Goal: Information Seeking & Learning: Learn about a topic

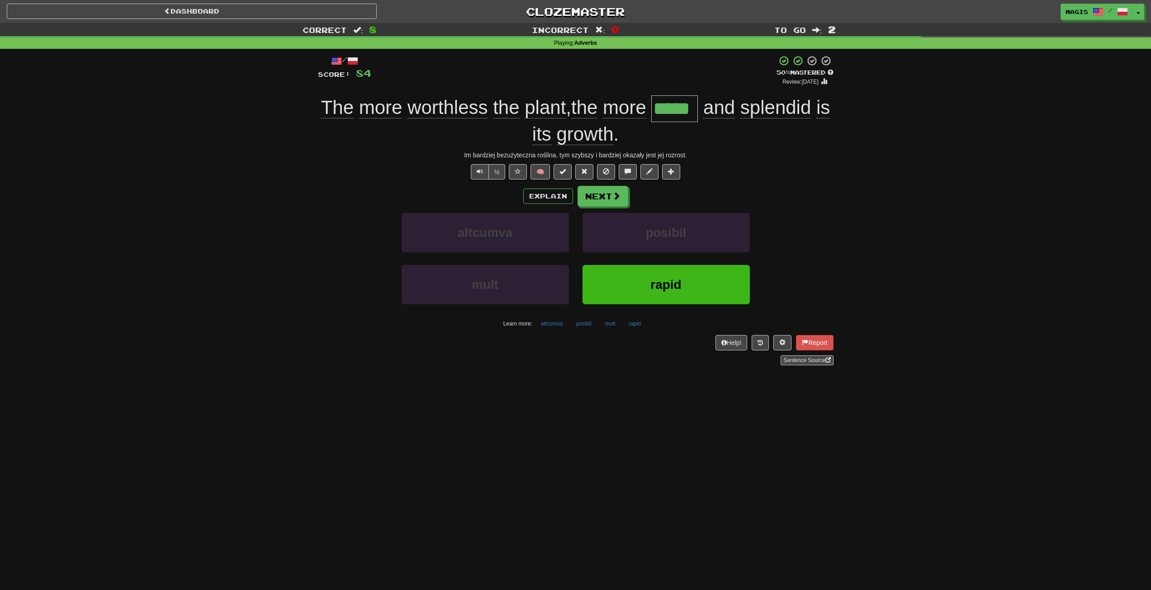
click at [570, 286] on button "rapid" at bounding box center [666, 284] width 167 height 39
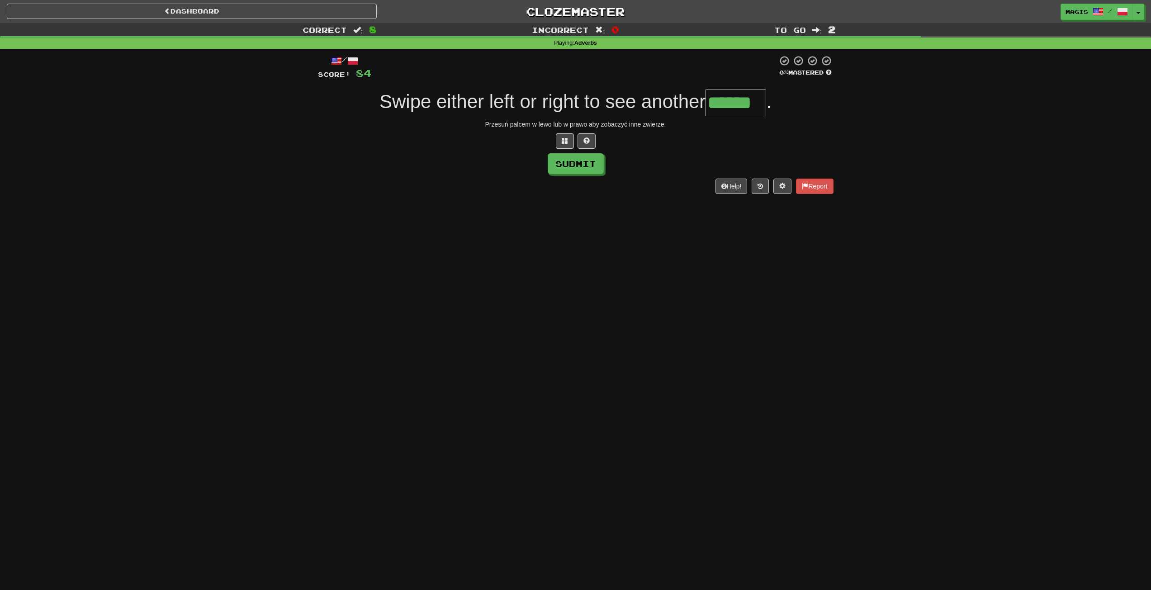
type input "******"
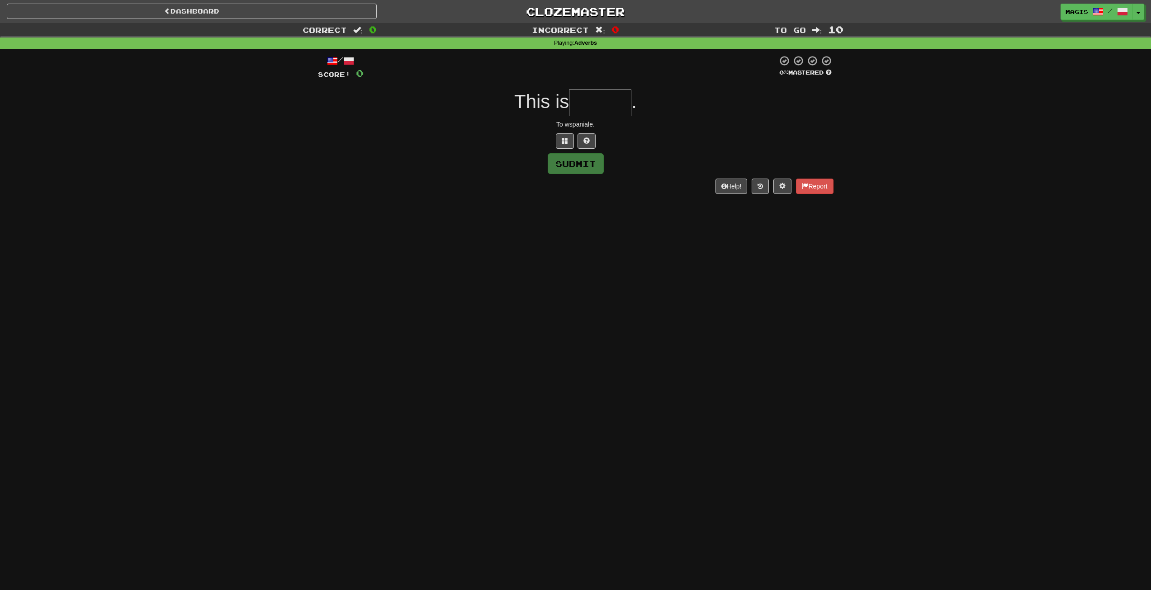
type input "*"
click at [570, 140] on button at bounding box center [587, 140] width 18 height 15
type input "*******"
type input "******"
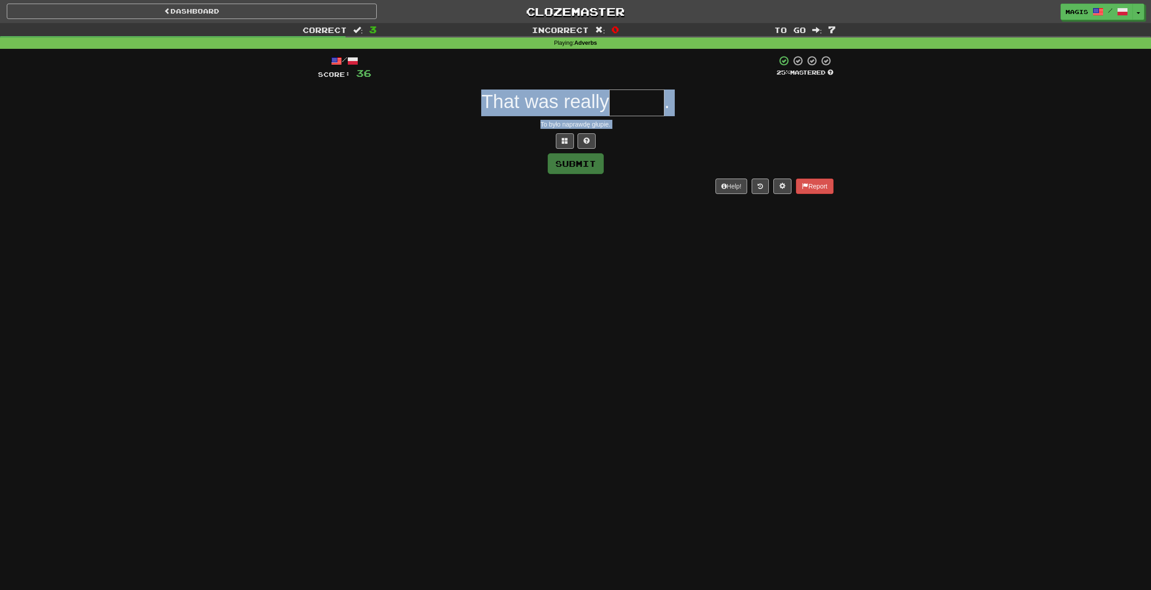
drag, startPoint x: 433, startPoint y: 115, endPoint x: 677, endPoint y: 217, distance: 264.4
click at [570, 218] on div "Dashboard Clozemaster magis / Toggle Dropdown Dashboard Leaderboard Activity Fe…" at bounding box center [575, 295] width 1151 height 590
click at [570, 215] on div "Dashboard Clozemaster magis / Toggle Dropdown Dashboard Leaderboard Activity Fe…" at bounding box center [575, 295] width 1151 height 590
type input "******"
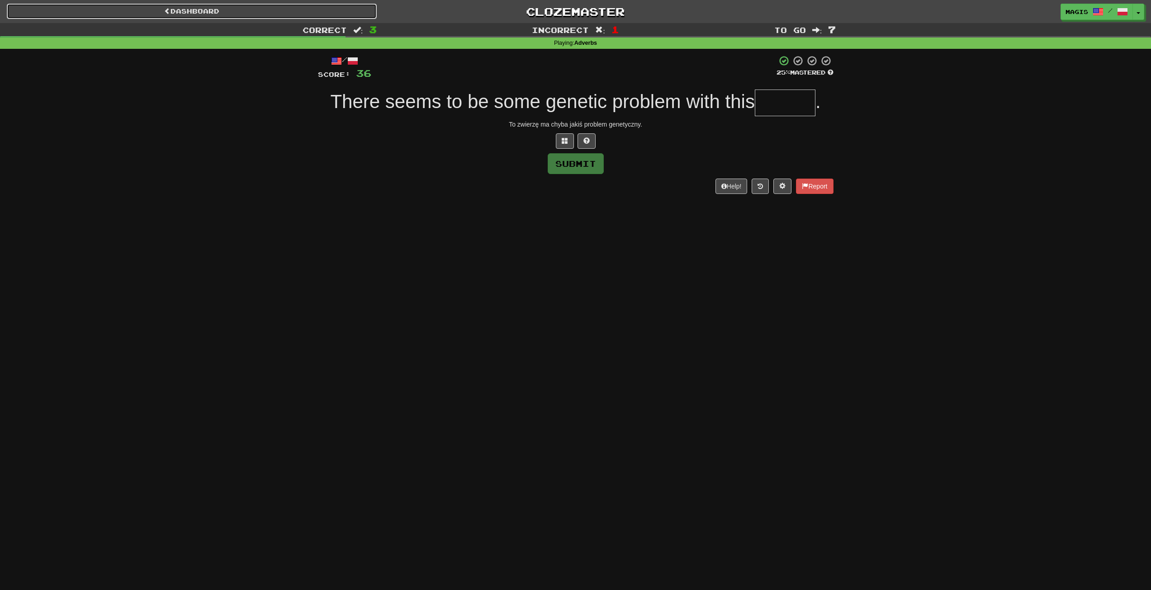
click at [276, 10] on link "Dashboard" at bounding box center [192, 11] width 370 height 15
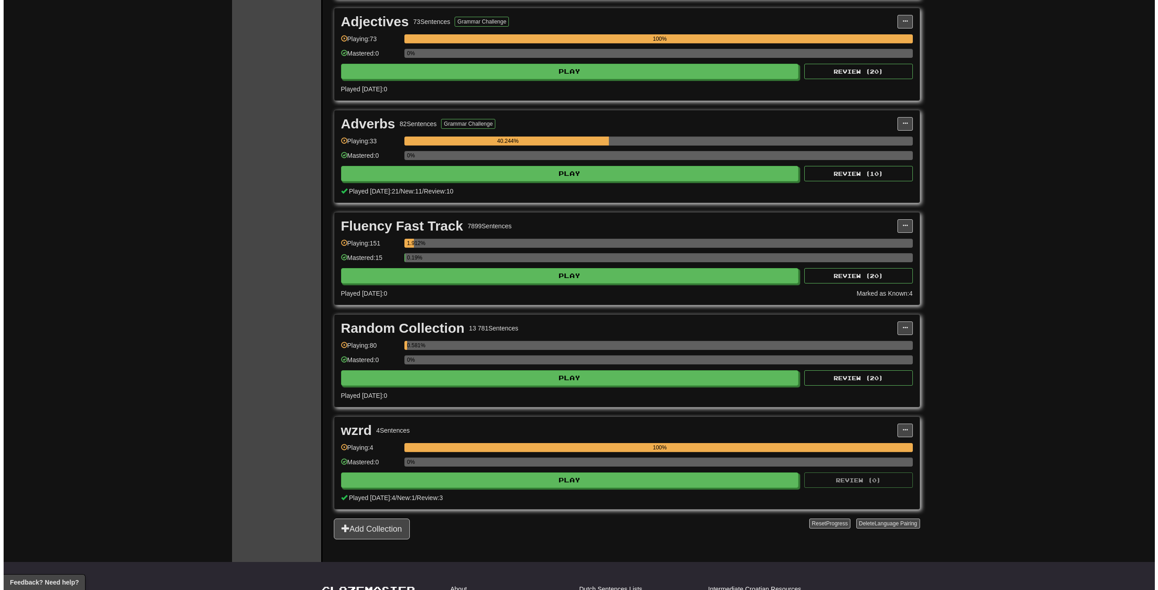
scroll to position [407, 0]
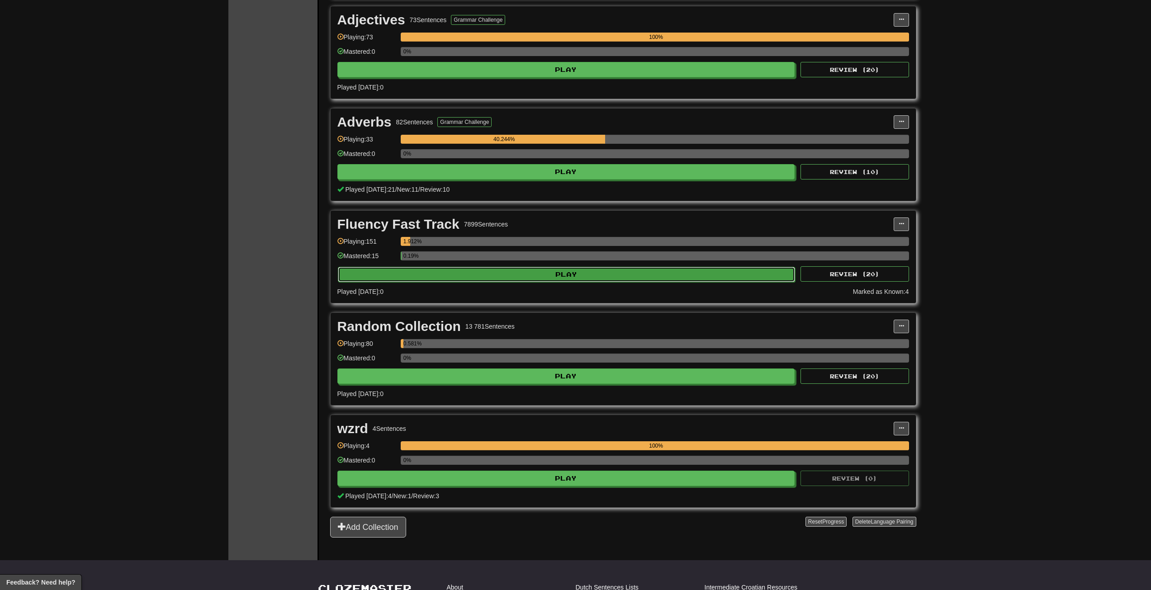
click at [484, 275] on button "Play" at bounding box center [567, 274] width 458 height 15
select select "**"
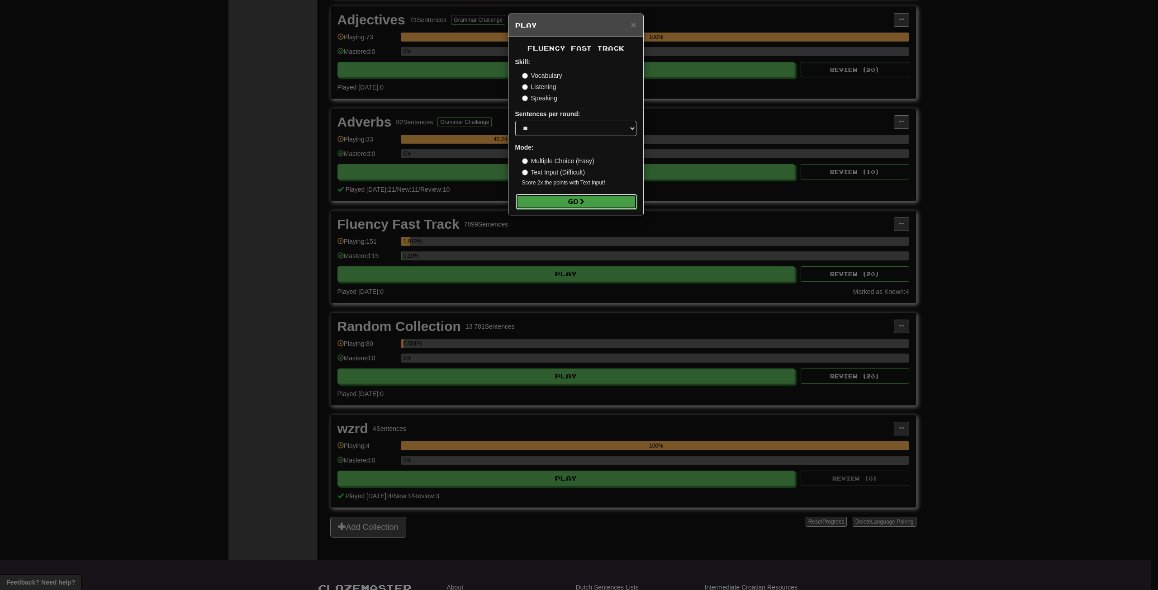
click at [570, 199] on button "Go" at bounding box center [576, 201] width 121 height 15
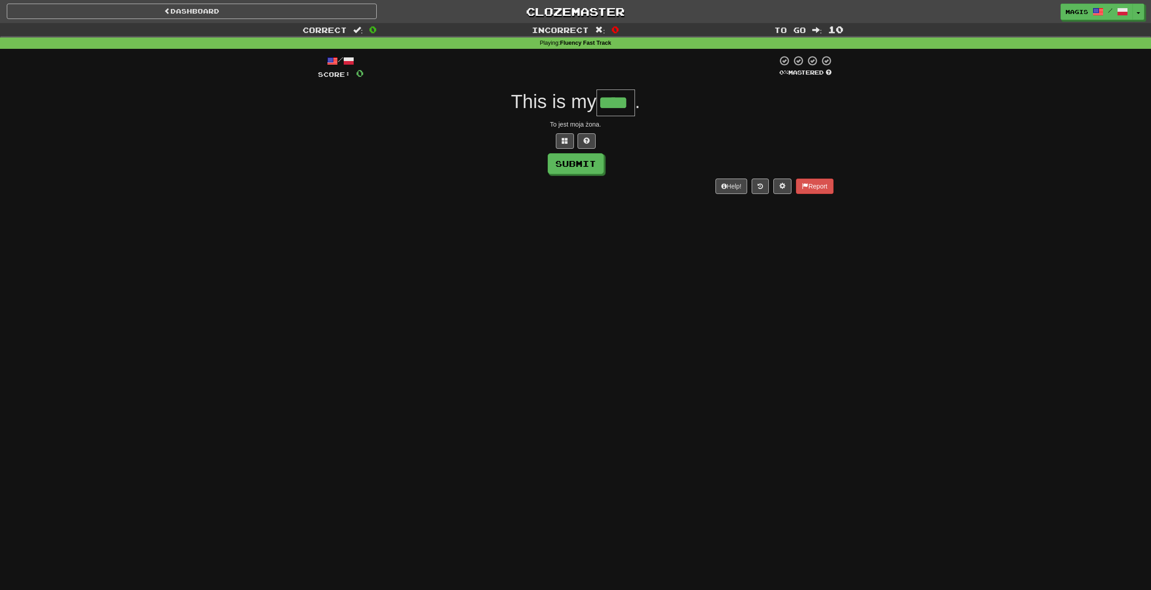
type input "****"
type input "*"
type input "****"
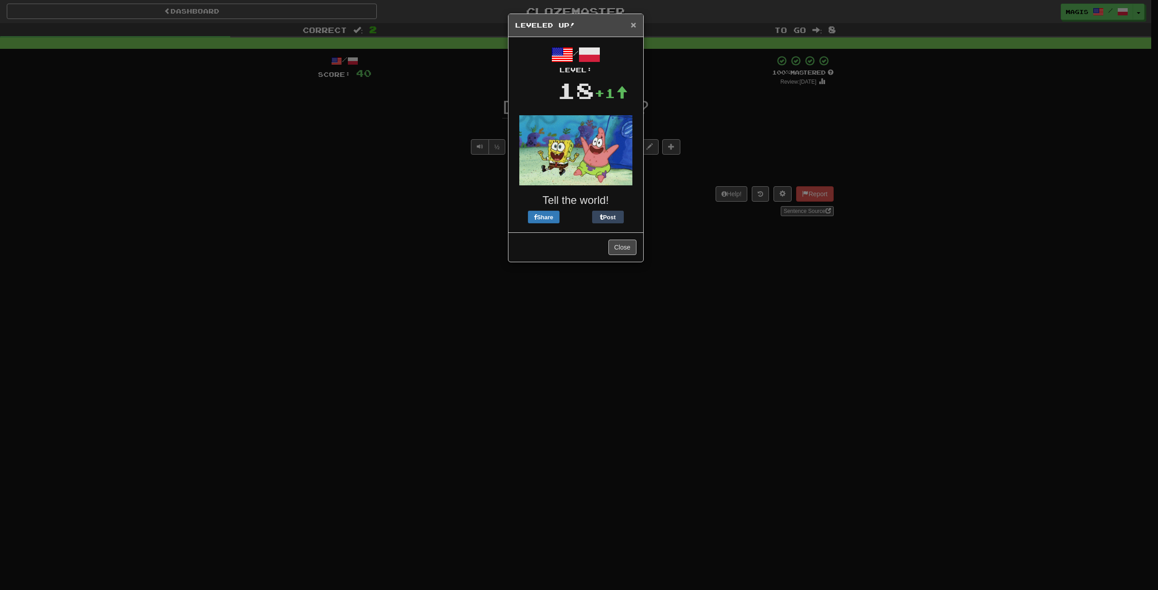
click at [630, 27] on span "×" at bounding box center [632, 24] width 5 height 10
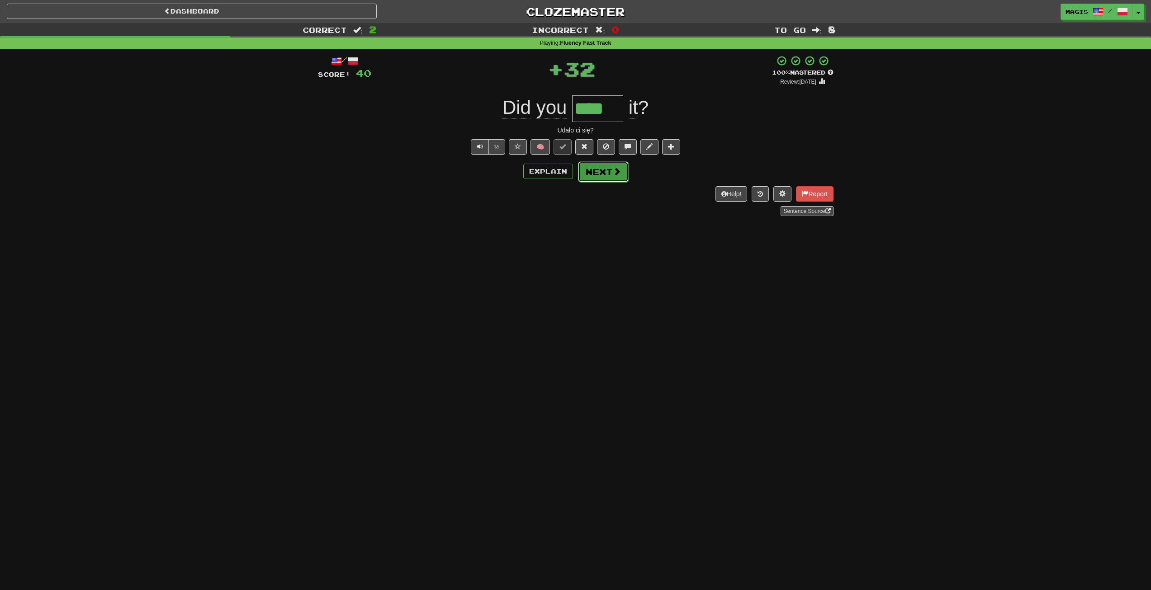
click at [608, 171] on button "Next" at bounding box center [603, 171] width 51 height 21
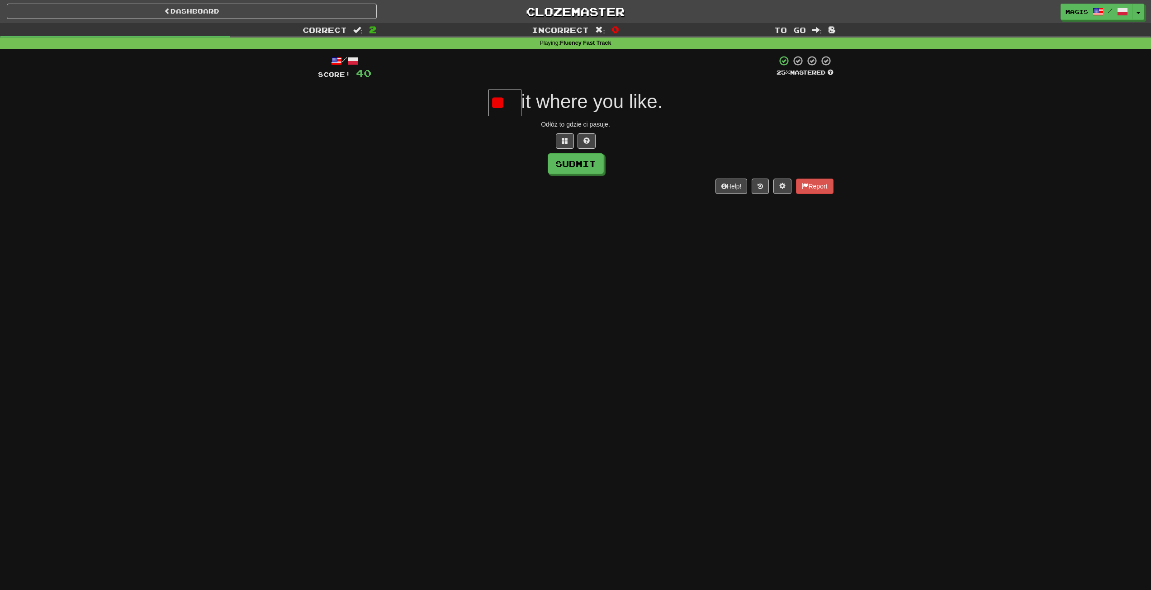
type input "*"
type input "***"
type input "*****"
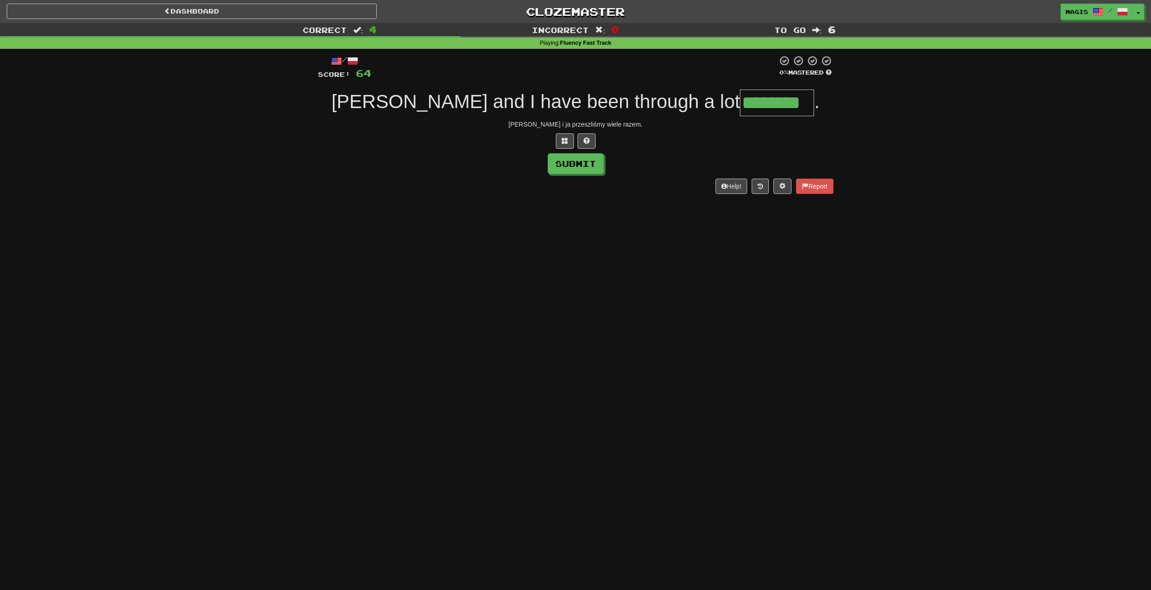
type input "********"
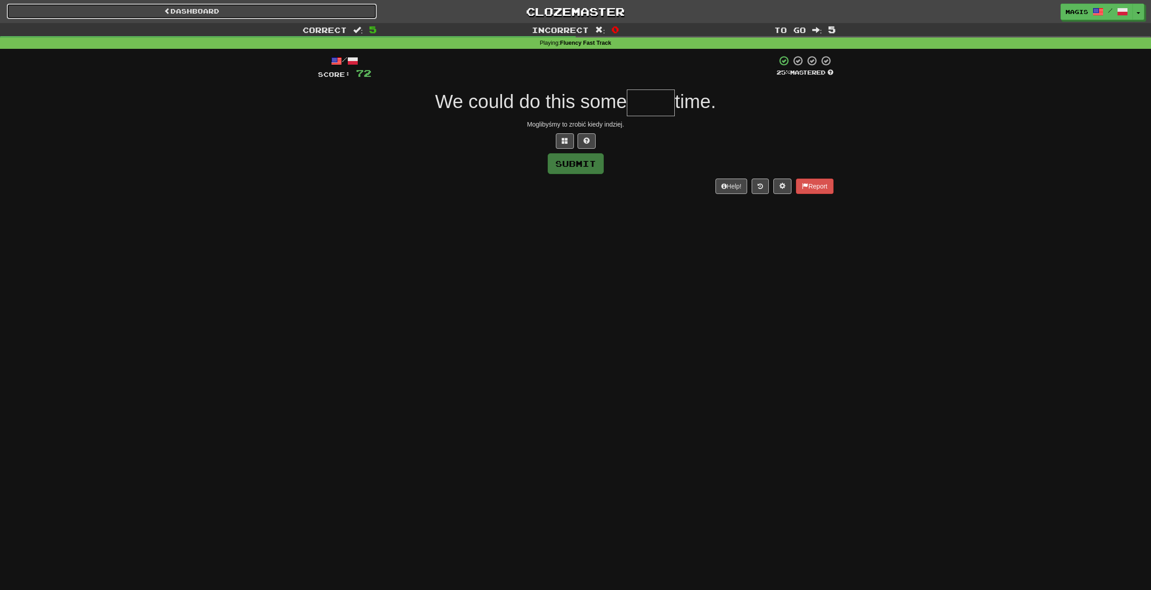
click at [175, 10] on link "Dashboard" at bounding box center [192, 11] width 370 height 15
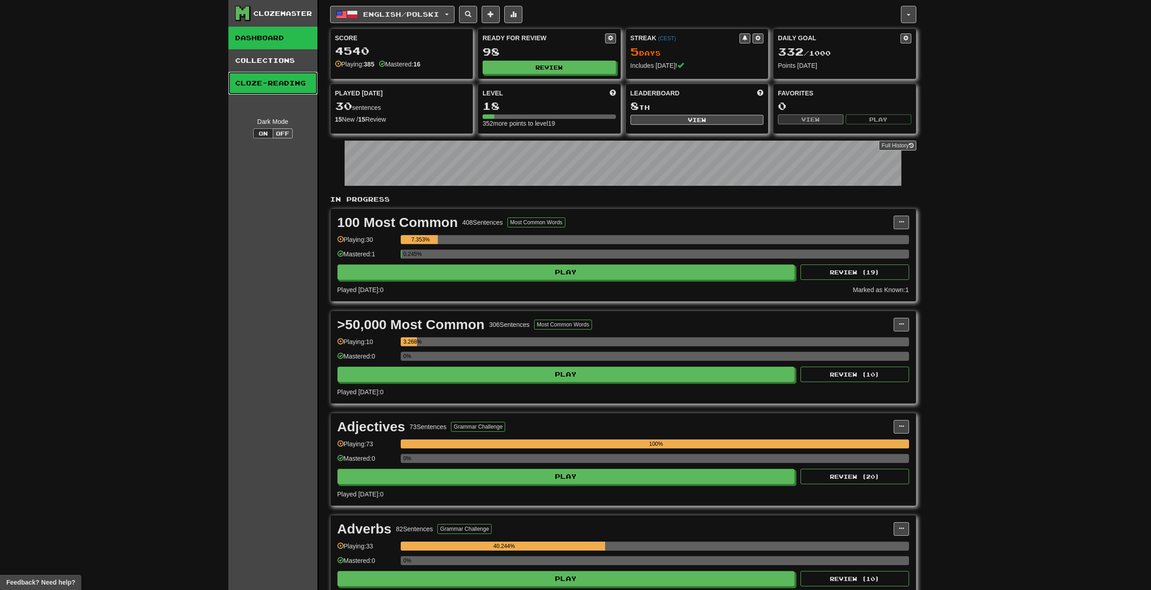
click at [280, 79] on link "Cloze-Reading" at bounding box center [272, 83] width 89 height 23
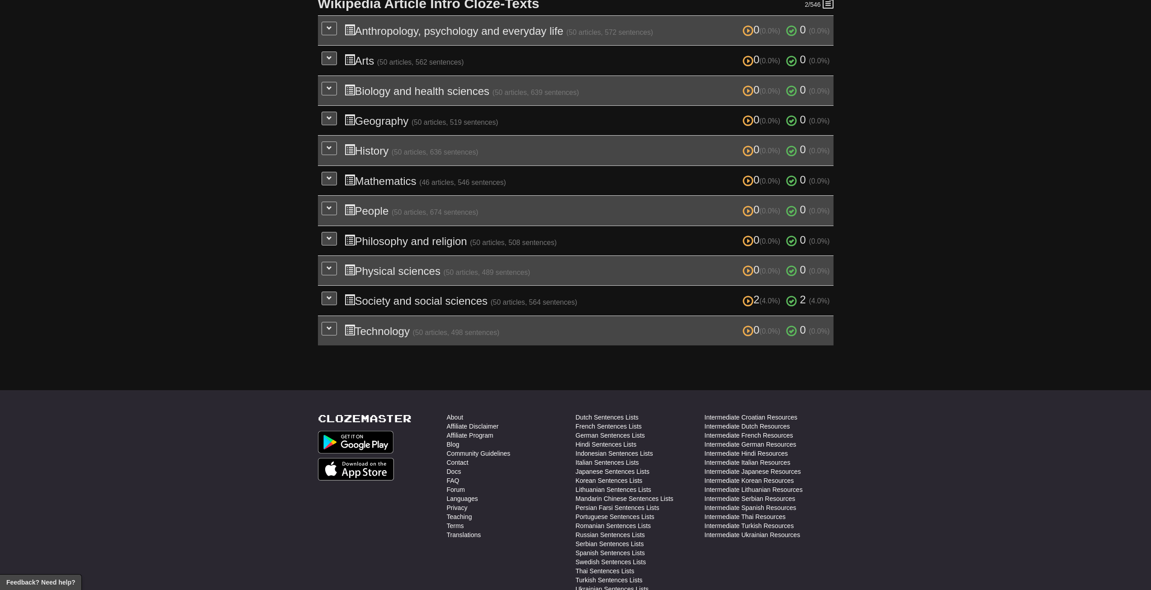
scroll to position [226, 0]
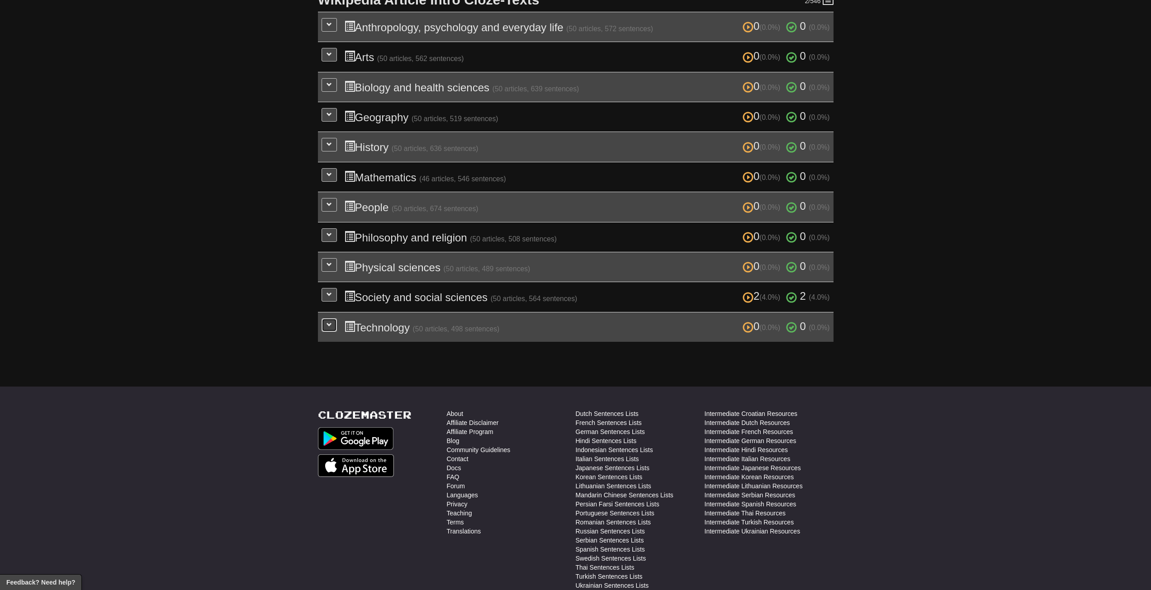
click at [328, 321] on button at bounding box center [329, 325] width 15 height 14
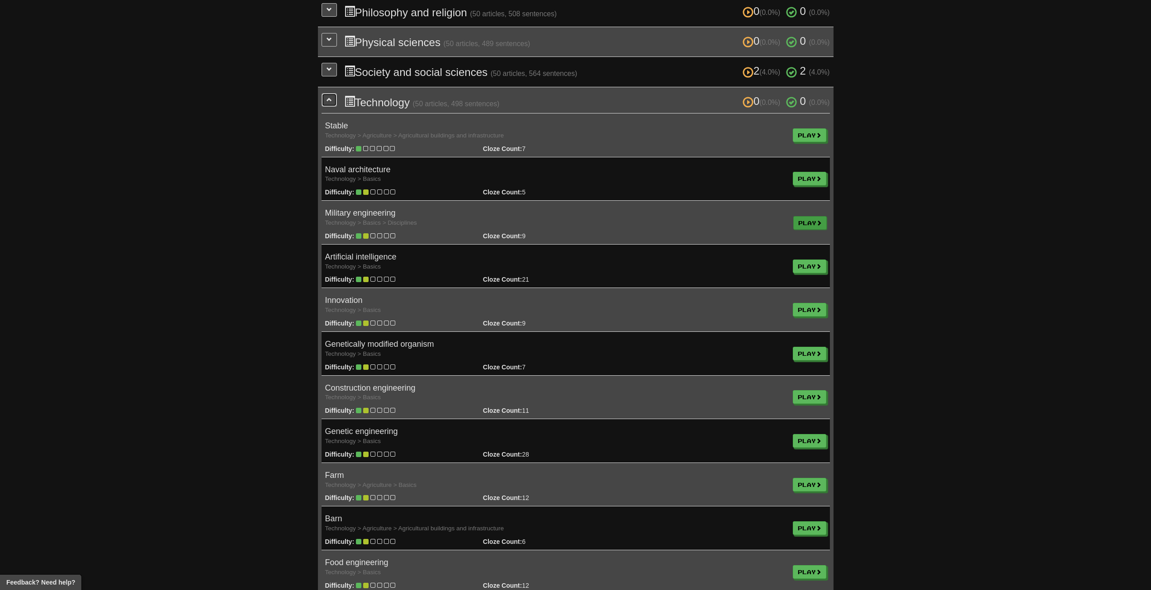
scroll to position [452, 0]
click at [808, 225] on link "Play" at bounding box center [809, 222] width 33 height 14
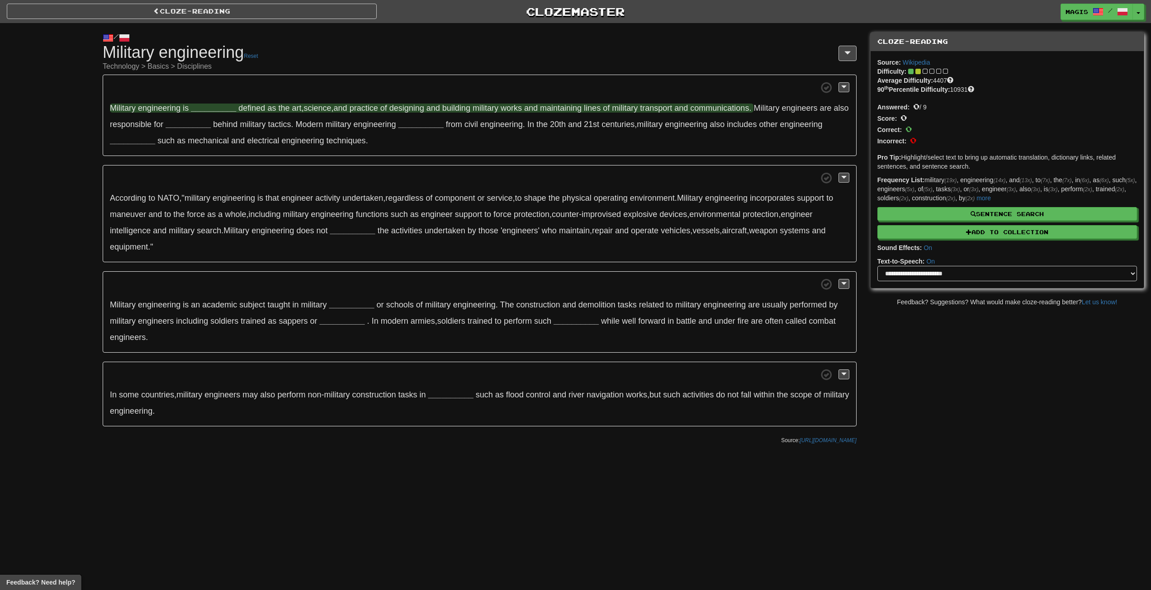
click at [211, 106] on strong "__________" at bounding box center [213, 108] width 45 height 9
click at [223, 157] on button "academies" at bounding box center [213, 154] width 53 height 20
click at [221, 136] on button "loosely" at bounding box center [213, 132] width 53 height 20
click at [208, 104] on strong "loosely" at bounding box center [205, 108] width 28 height 9
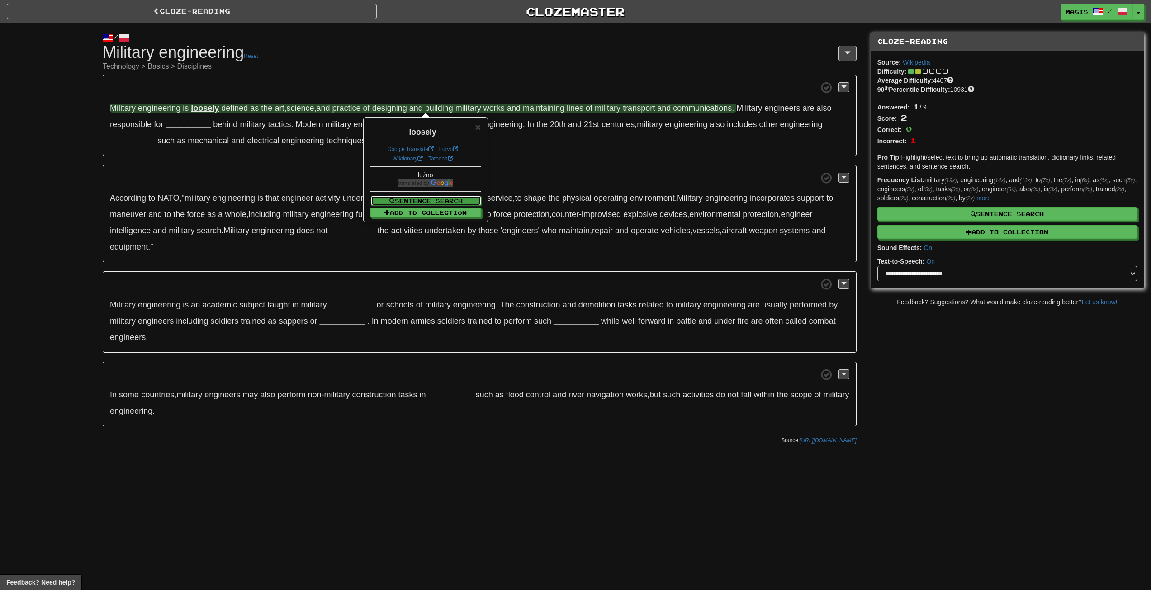
click at [428, 199] on button "Sentence Search" at bounding box center [426, 201] width 110 height 10
select select "****"
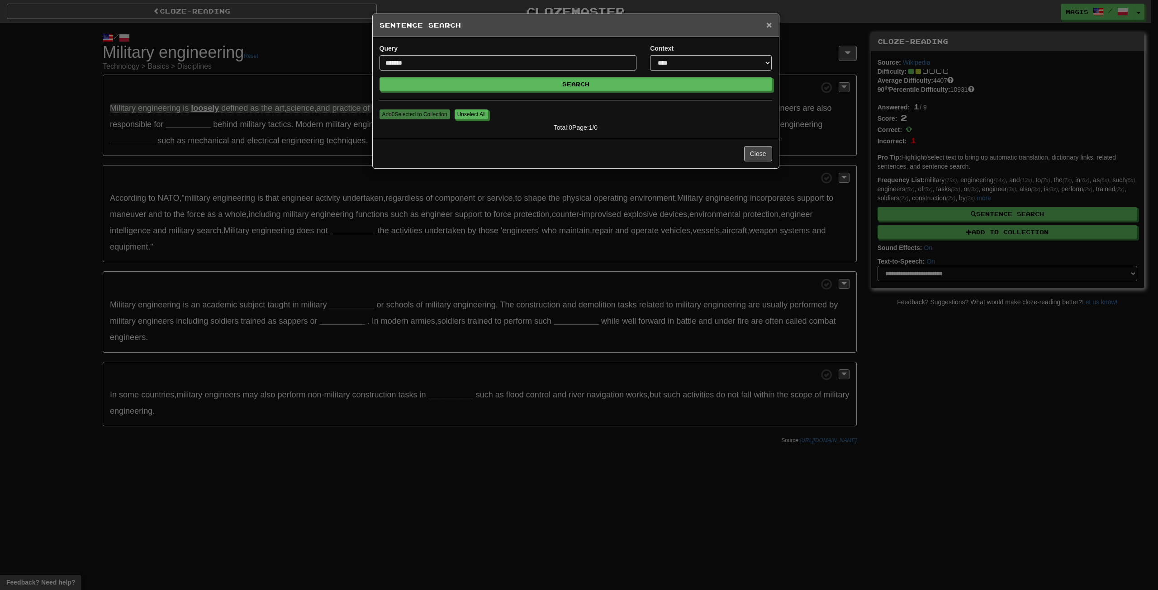
click at [769, 25] on span "×" at bounding box center [768, 24] width 5 height 10
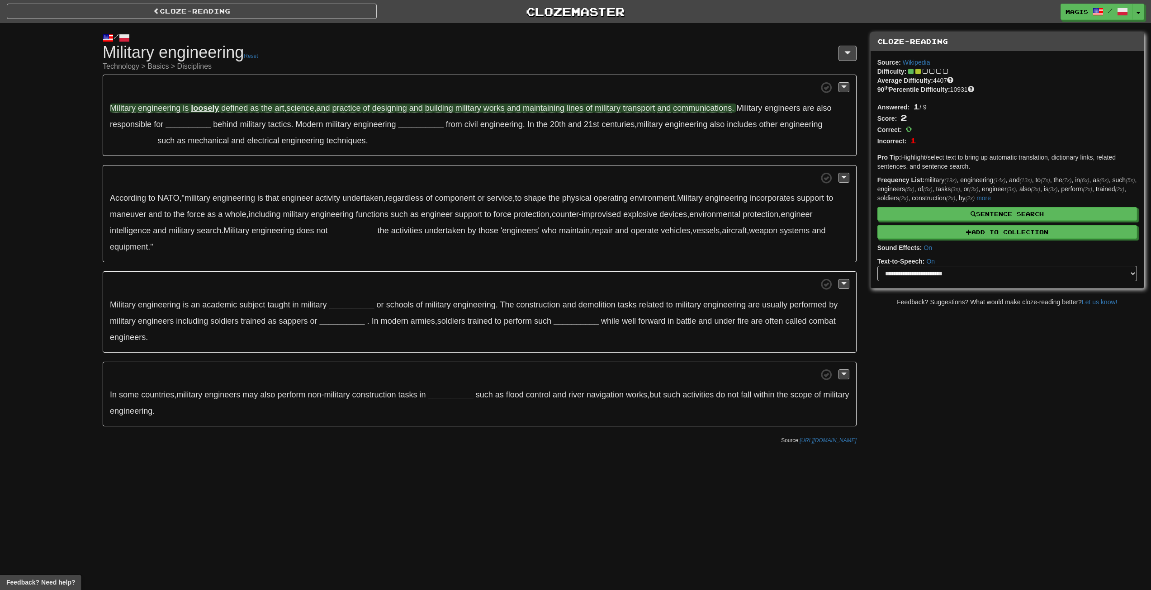
click at [205, 104] on strong "loosely" at bounding box center [205, 108] width 28 height 9
click at [421, 150] on link "Google Translate" at bounding box center [410, 149] width 47 height 6
click at [78, 90] on div "/ Cloze-Reading Military engineering Reset Technology > Basics > Disciplines Mi…" at bounding box center [575, 236] width 1151 height 426
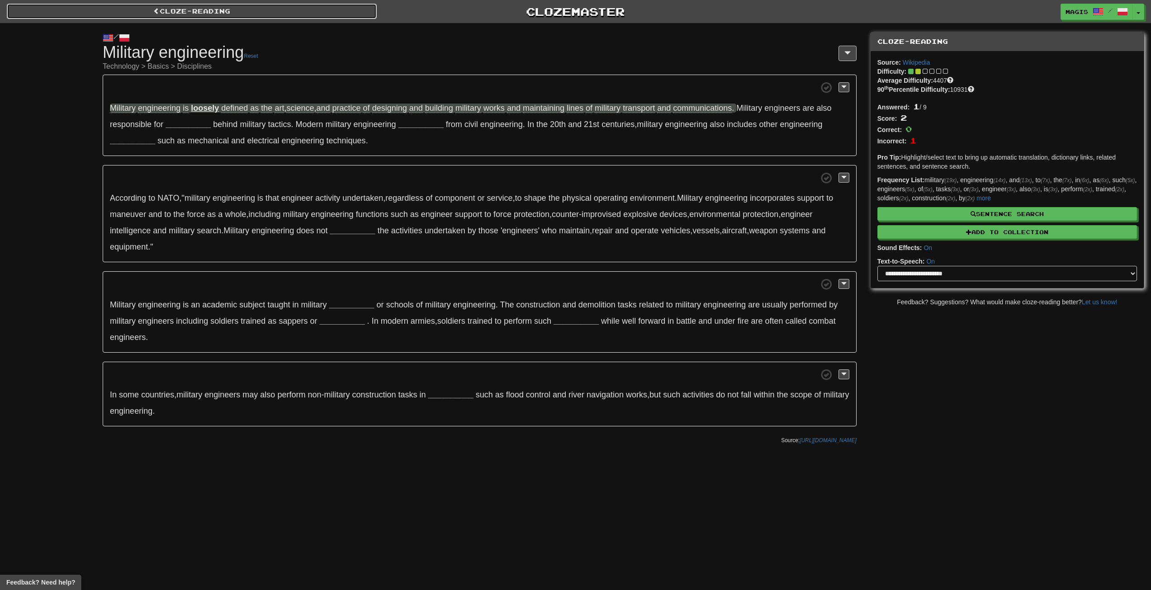
click at [181, 9] on link "Cloze-Reading" at bounding box center [192, 11] width 370 height 15
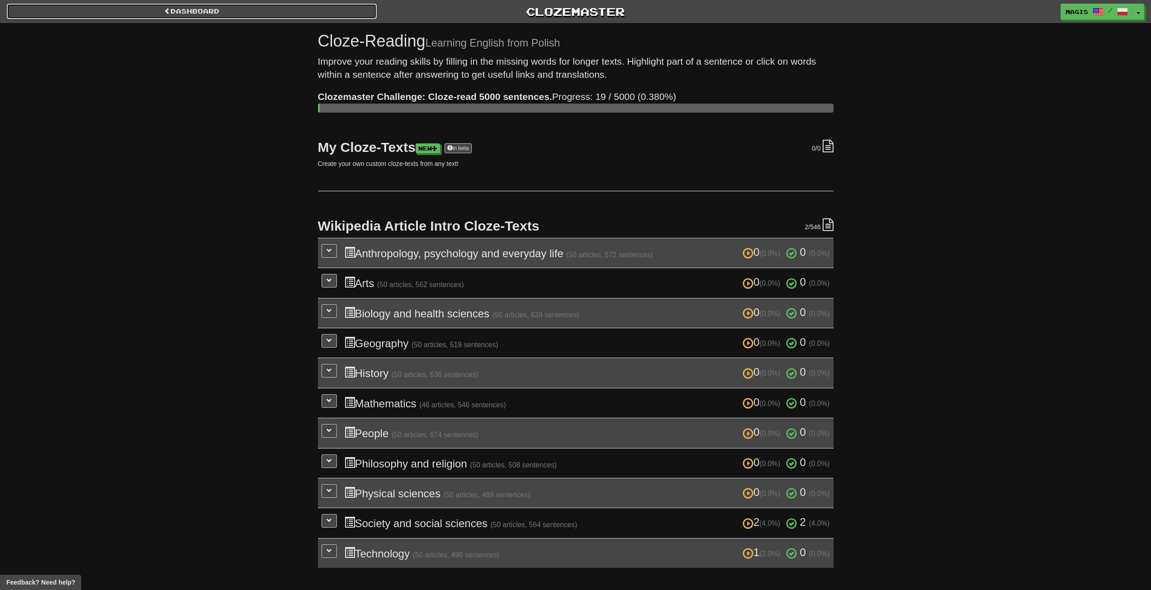
click at [141, 14] on link "Dashboard" at bounding box center [192, 11] width 370 height 15
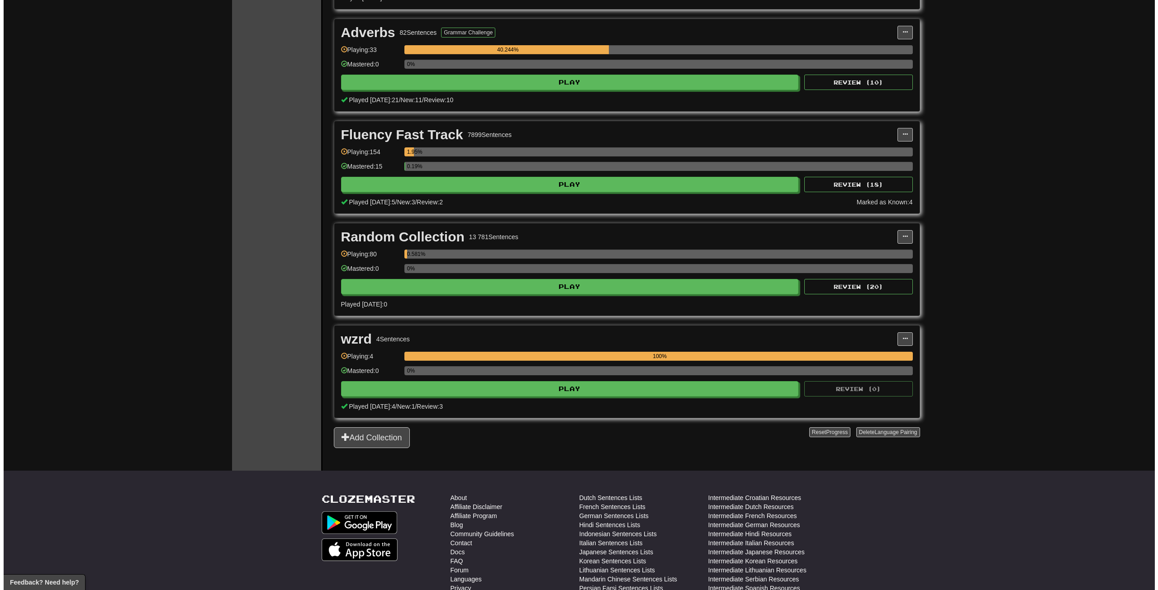
scroll to position [633, 0]
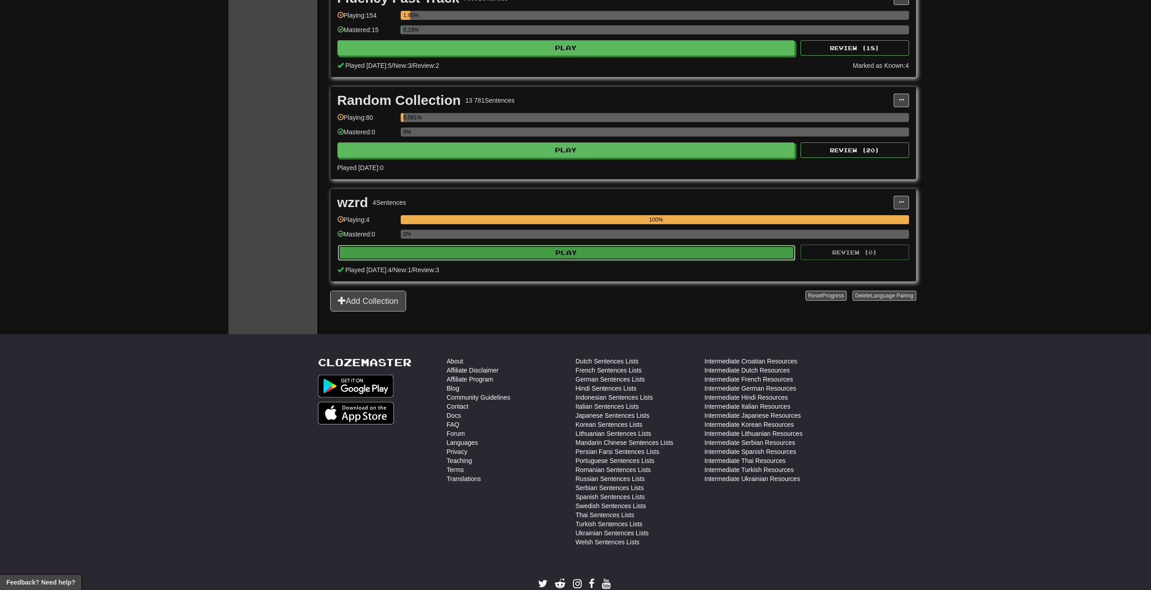
click at [572, 252] on button "Play" at bounding box center [567, 252] width 458 height 15
select select "**"
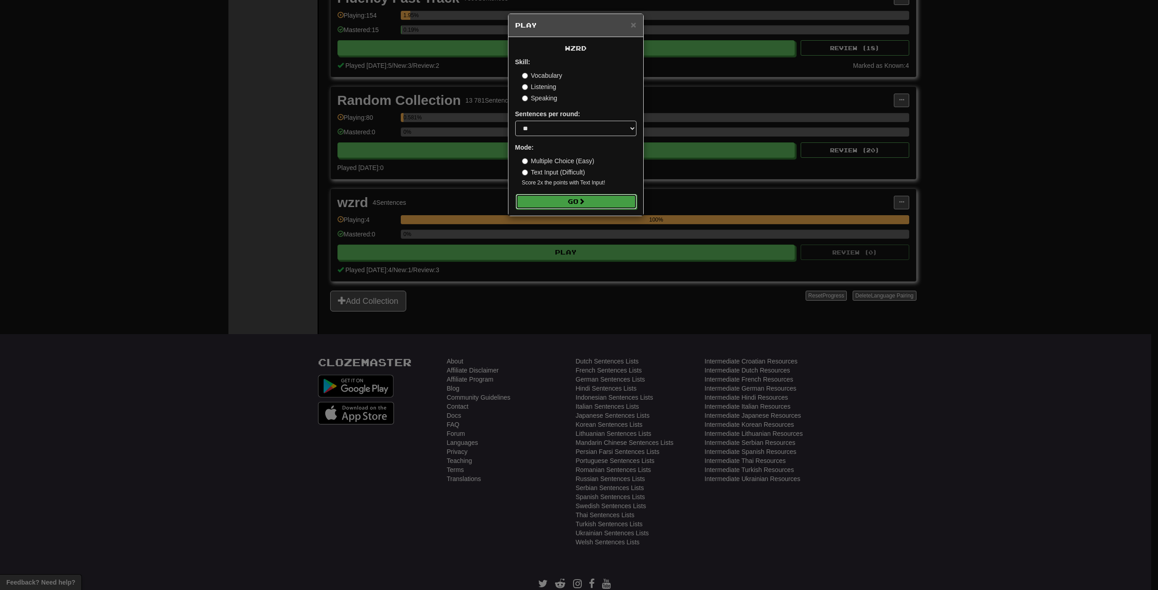
click at [584, 199] on span at bounding box center [581, 201] width 6 height 6
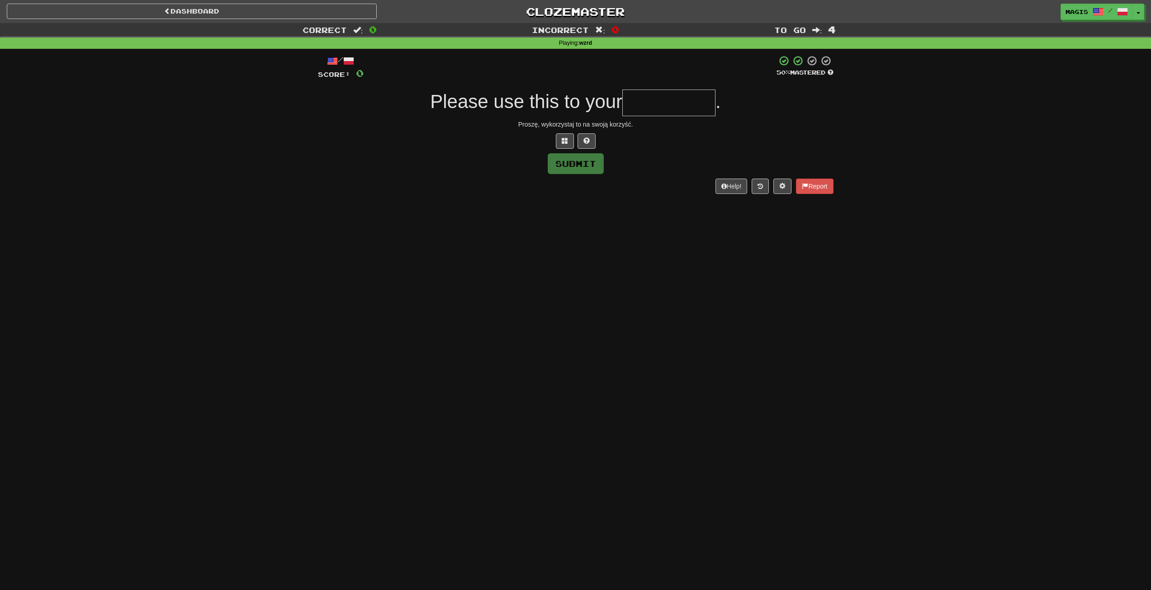
drag, startPoint x: 697, startPoint y: 117, endPoint x: 716, endPoint y: 117, distance: 18.1
click at [716, 117] on div "/ Score: 0 50 % Mastered Please use this to your . Proszę, wykorzystaj to na sw…" at bounding box center [576, 124] width 516 height 138
type input "*********"
drag, startPoint x: 31, startPoint y: 13, endPoint x: 43, endPoint y: 16, distance: 12.5
click at [31, 13] on link "Dashboard" at bounding box center [192, 11] width 370 height 15
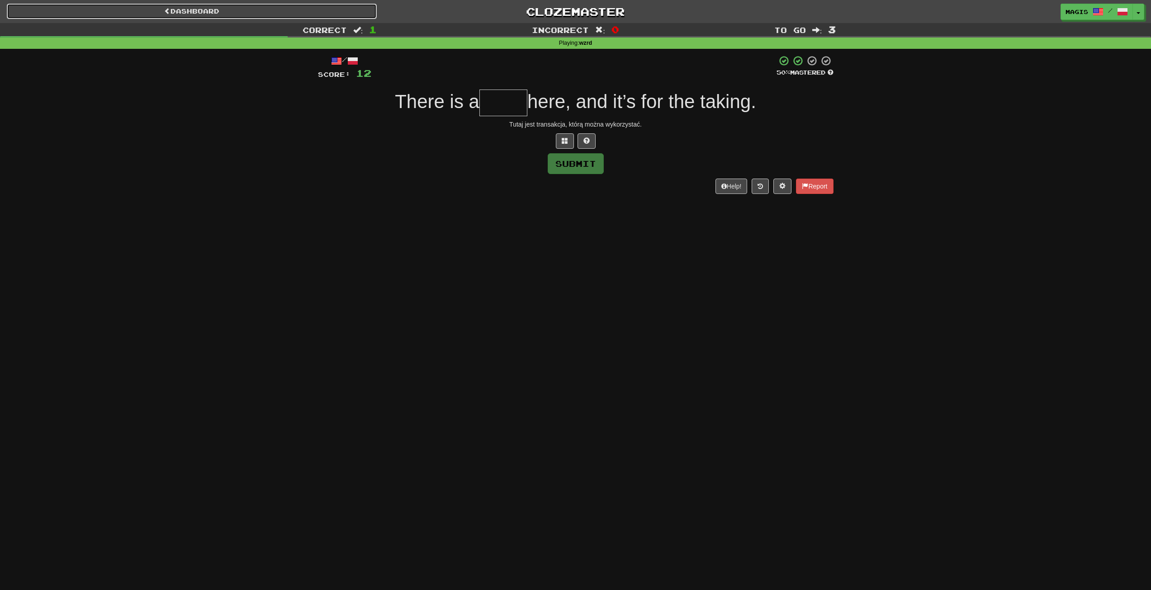
click at [251, 12] on link "Dashboard" at bounding box center [192, 11] width 370 height 15
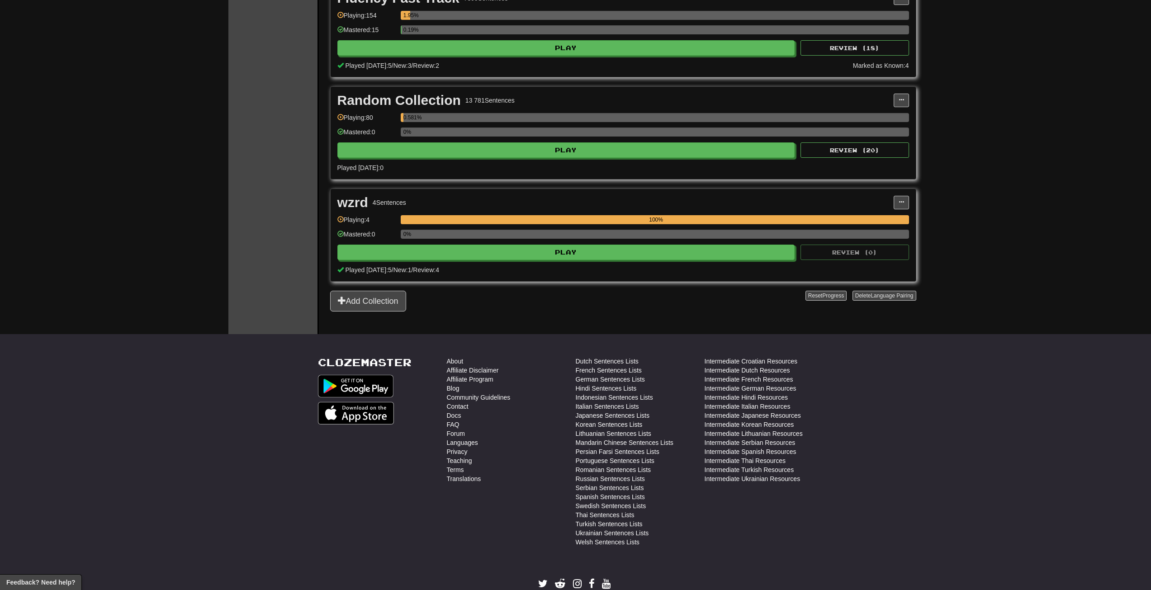
scroll to position [676, 0]
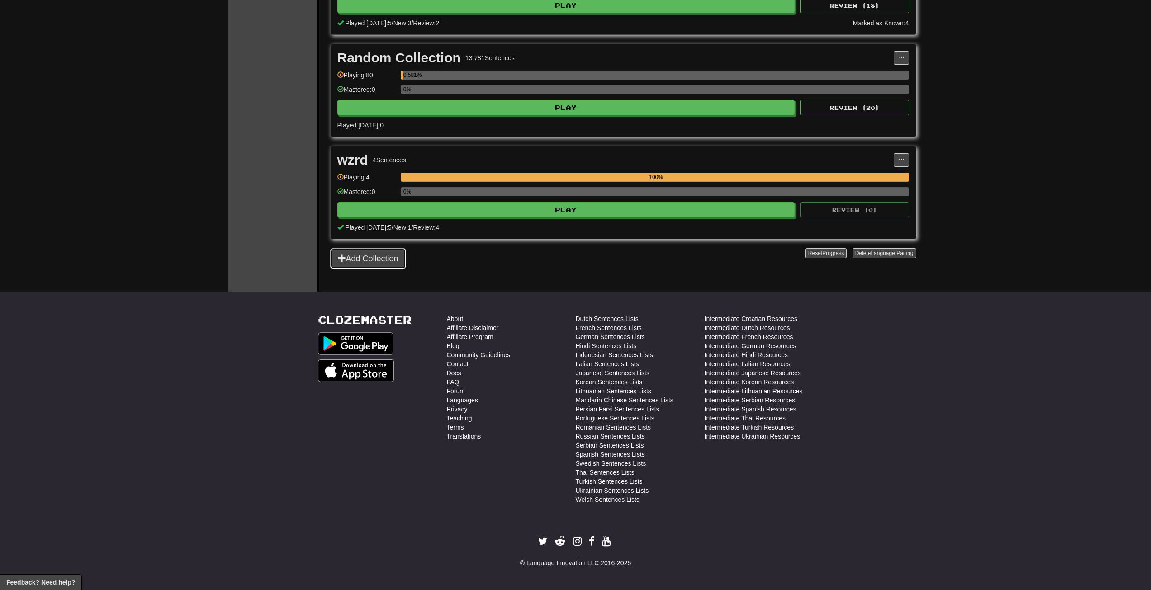
click at [384, 254] on button "Add Collection" at bounding box center [368, 258] width 76 height 21
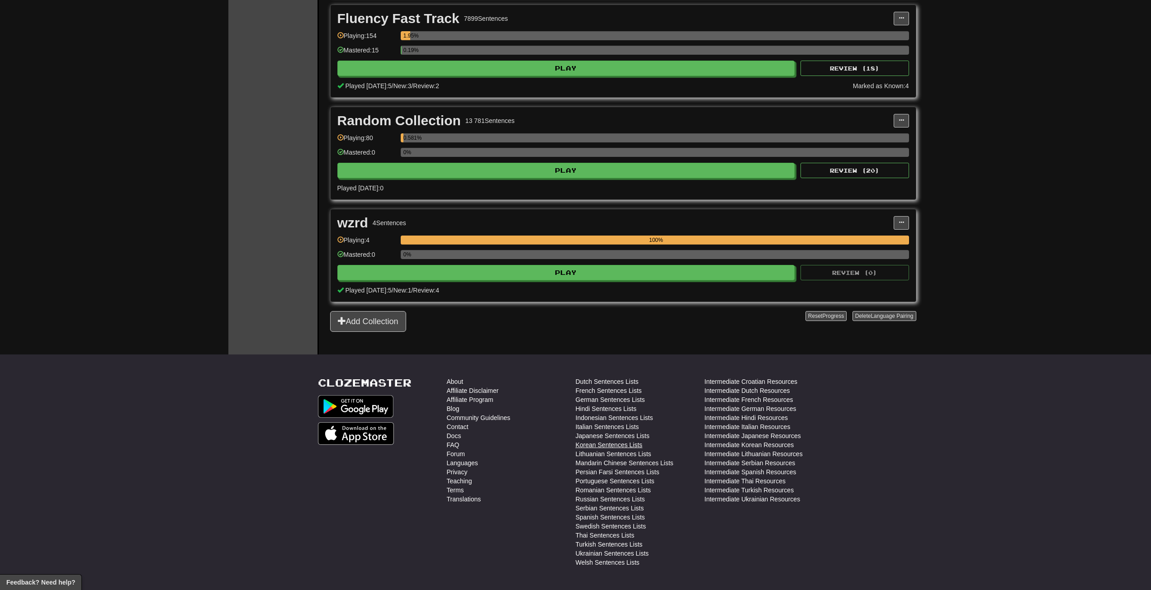
scroll to position [676, 0]
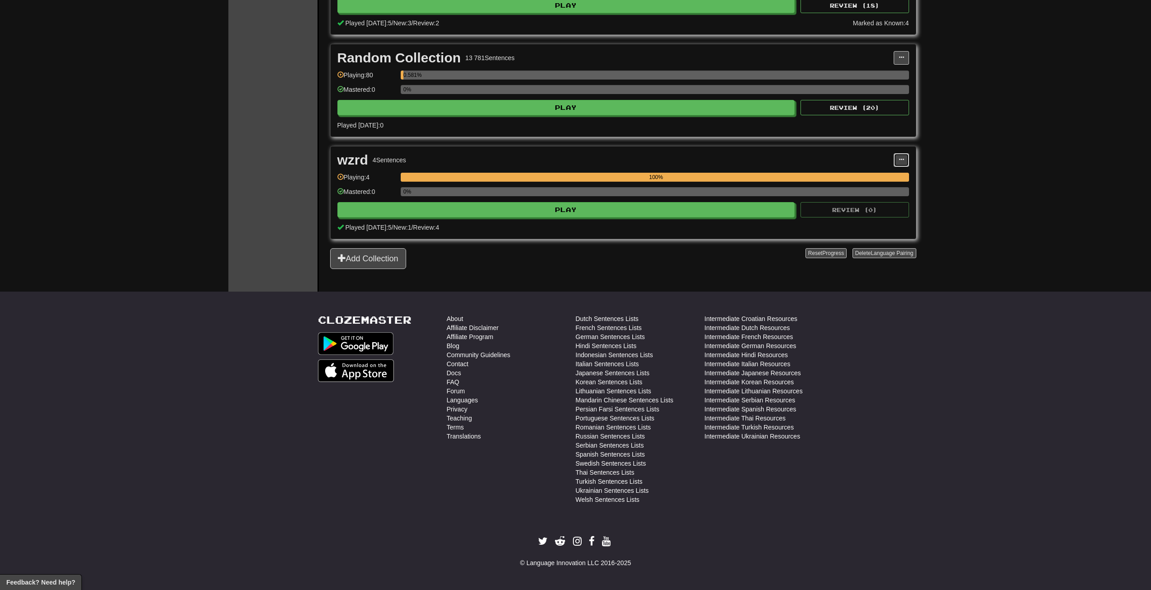
click at [906, 156] on button at bounding box center [901, 160] width 15 height 14
click at [868, 175] on span "Add Sentences" at bounding box center [857, 176] width 43 height 7
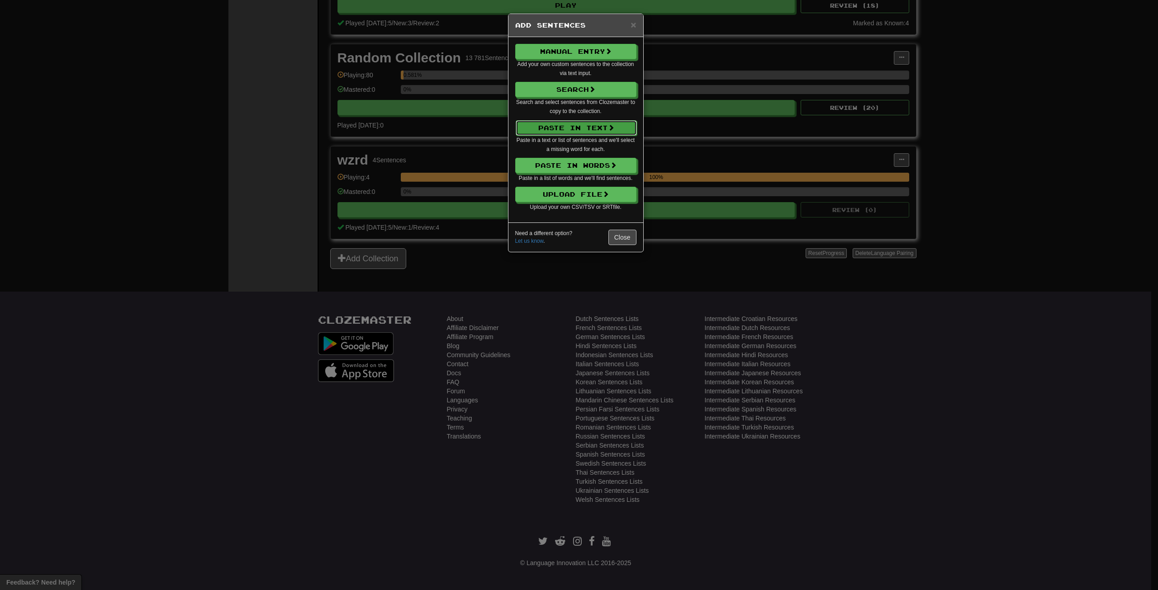
click at [602, 125] on button "Paste in Text" at bounding box center [576, 127] width 121 height 15
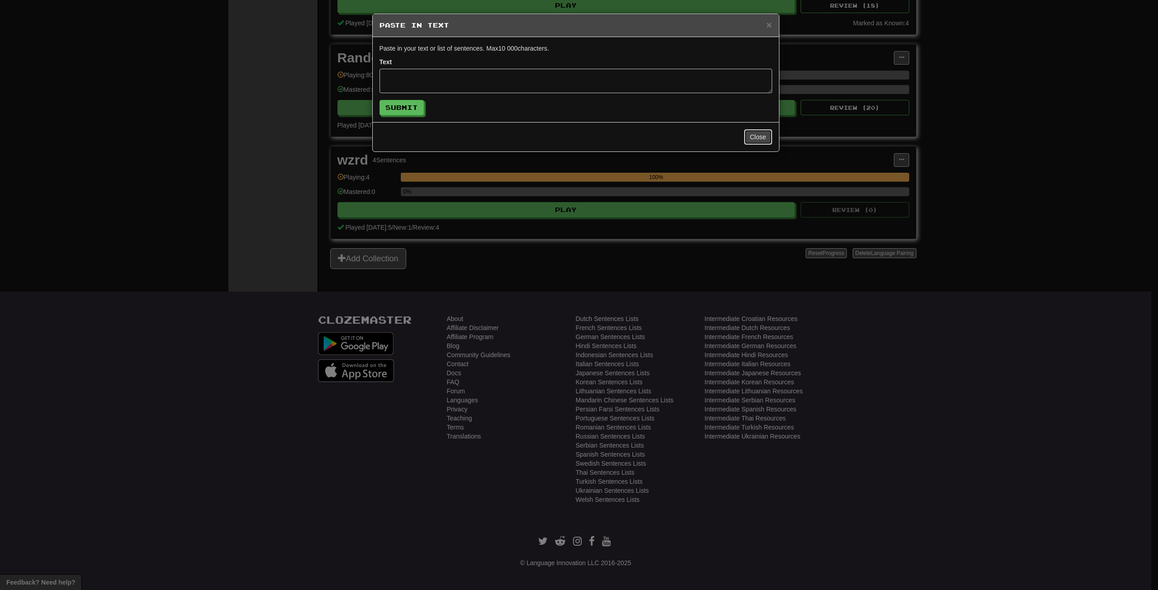
click at [754, 139] on button "Close" at bounding box center [758, 136] width 28 height 15
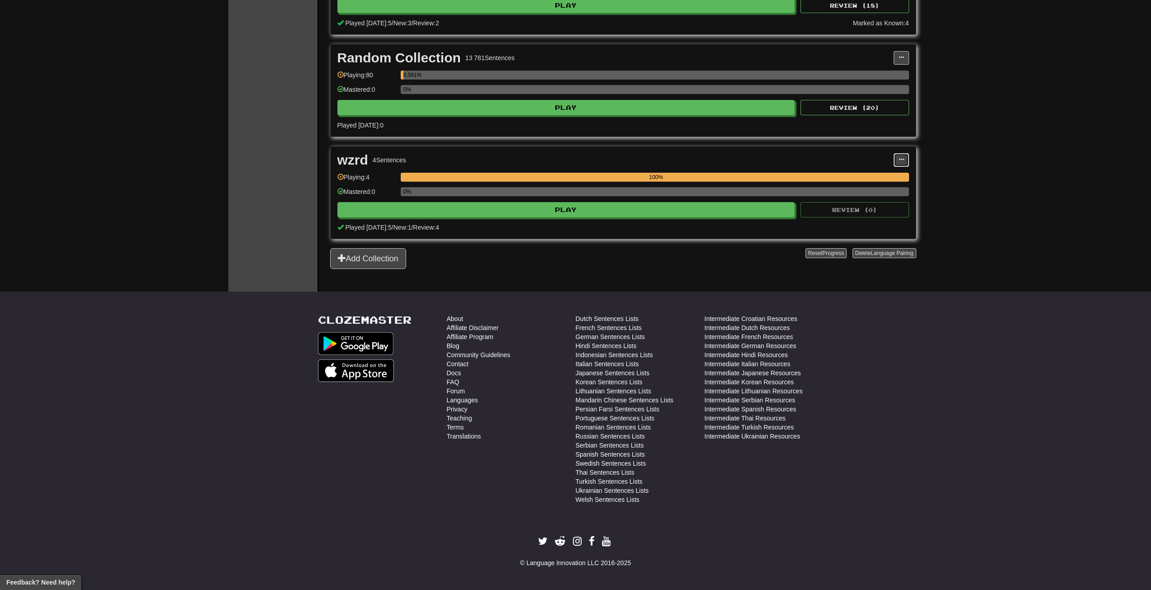
click at [901, 159] on span at bounding box center [901, 159] width 5 height 5
click at [868, 175] on span "Add Sentences" at bounding box center [857, 176] width 43 height 7
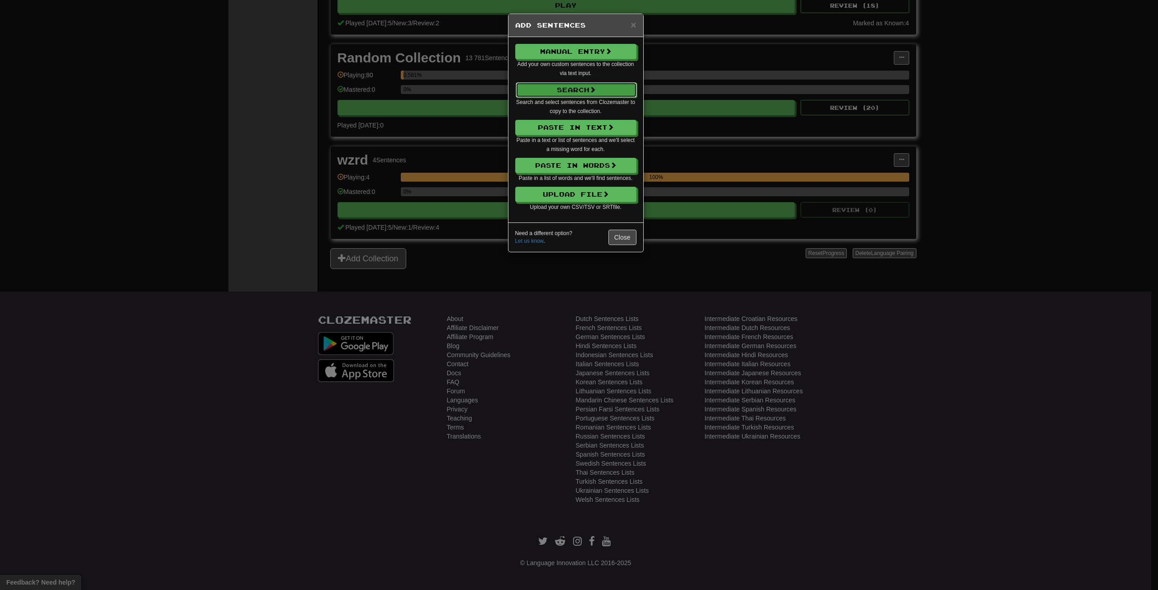
click at [601, 85] on button "Search" at bounding box center [576, 89] width 121 height 15
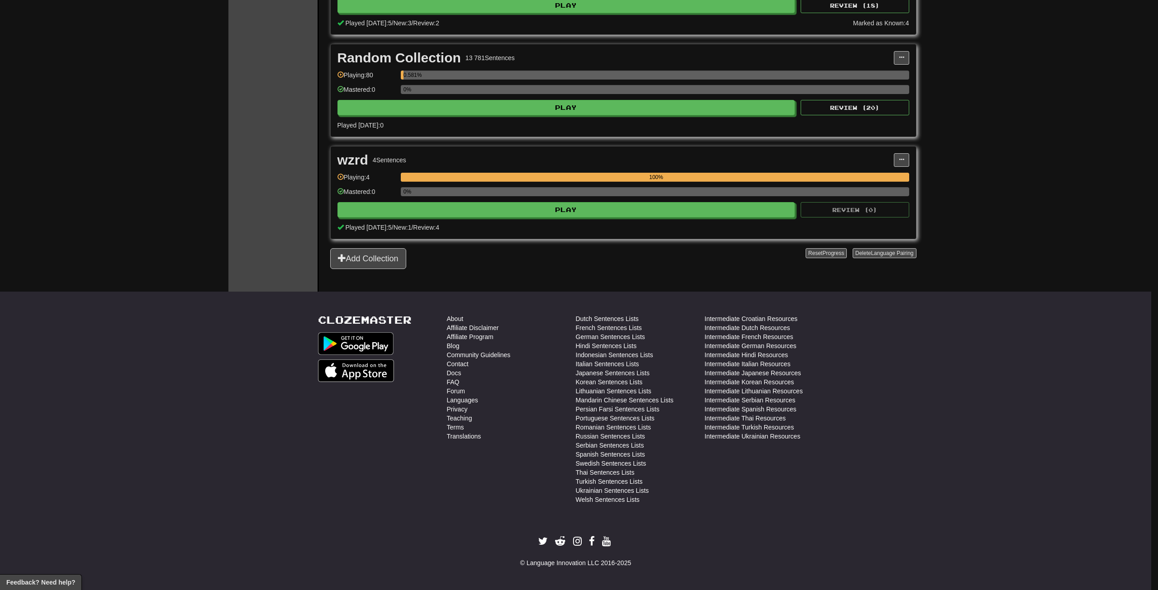
select select "****"
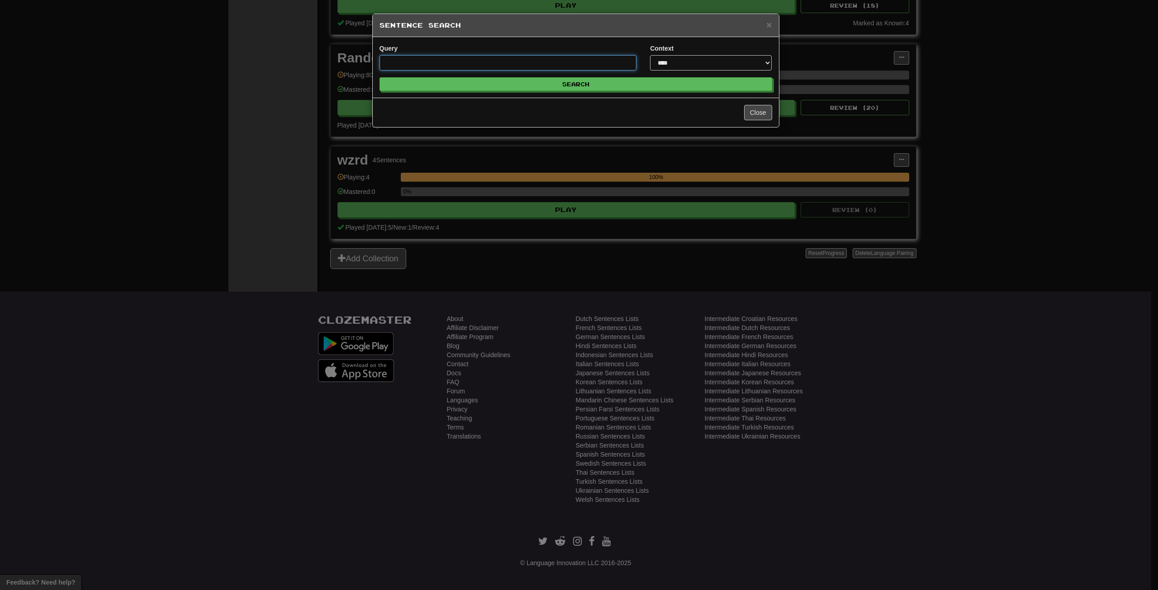
click at [496, 64] on input "Query" at bounding box center [507, 62] width 257 height 15
type input "********"
click at [541, 79] on button "Search" at bounding box center [576, 85] width 393 height 14
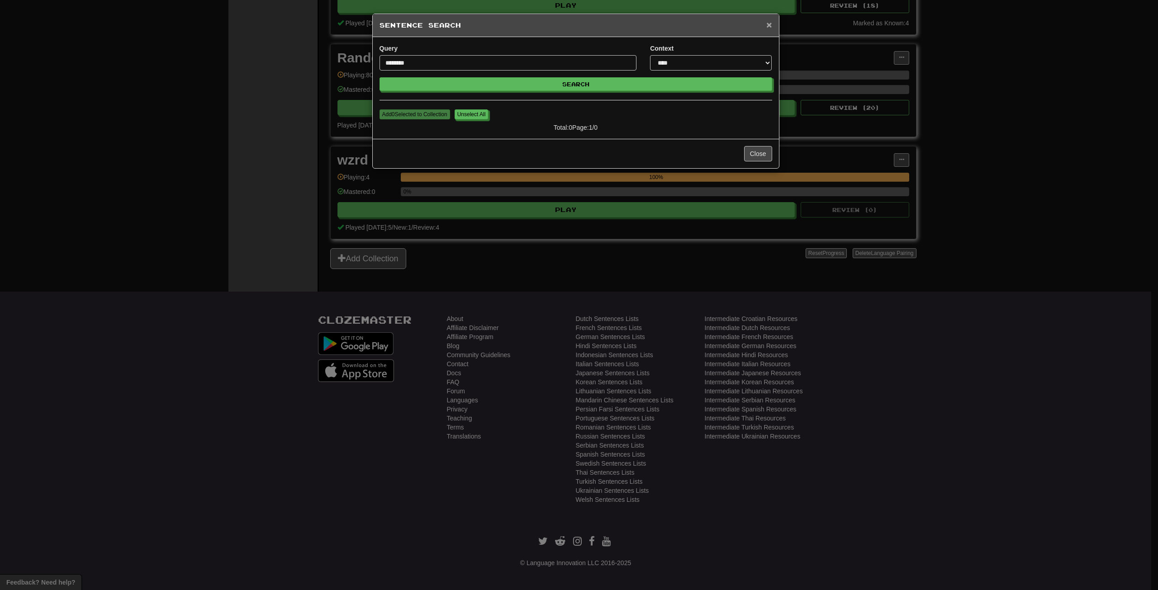
click at [771, 24] on span "×" at bounding box center [768, 24] width 5 height 10
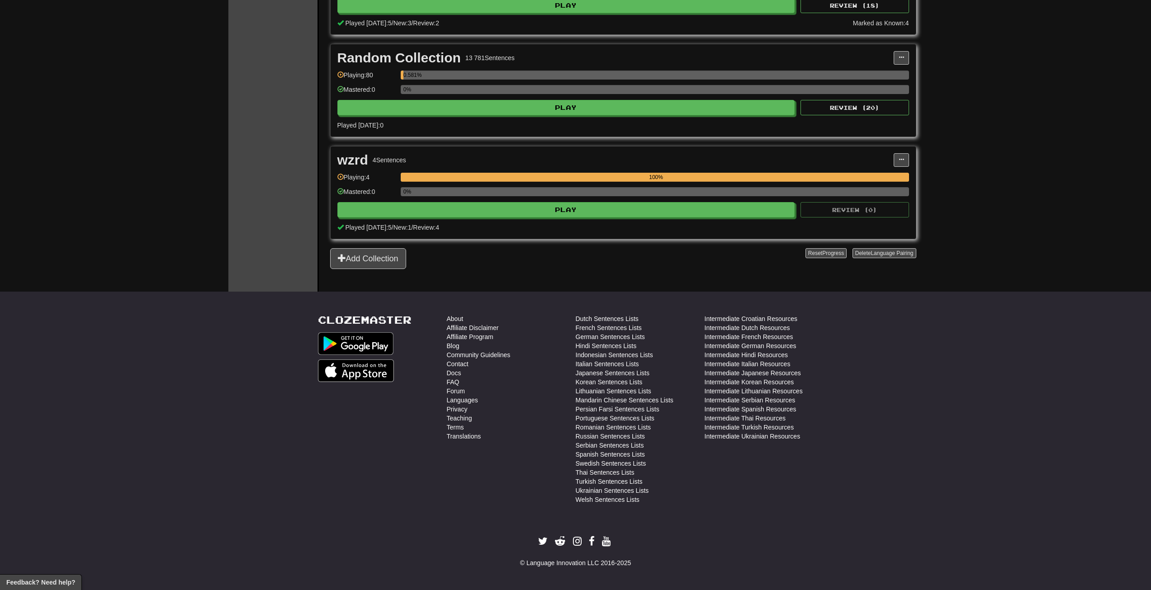
click at [892, 153] on div "wzrd 4 Sentences" at bounding box center [615, 160] width 556 height 14
click at [896, 155] on button at bounding box center [901, 160] width 15 height 14
click at [883, 179] on link "Add Sentences" at bounding box center [862, 177] width 94 height 12
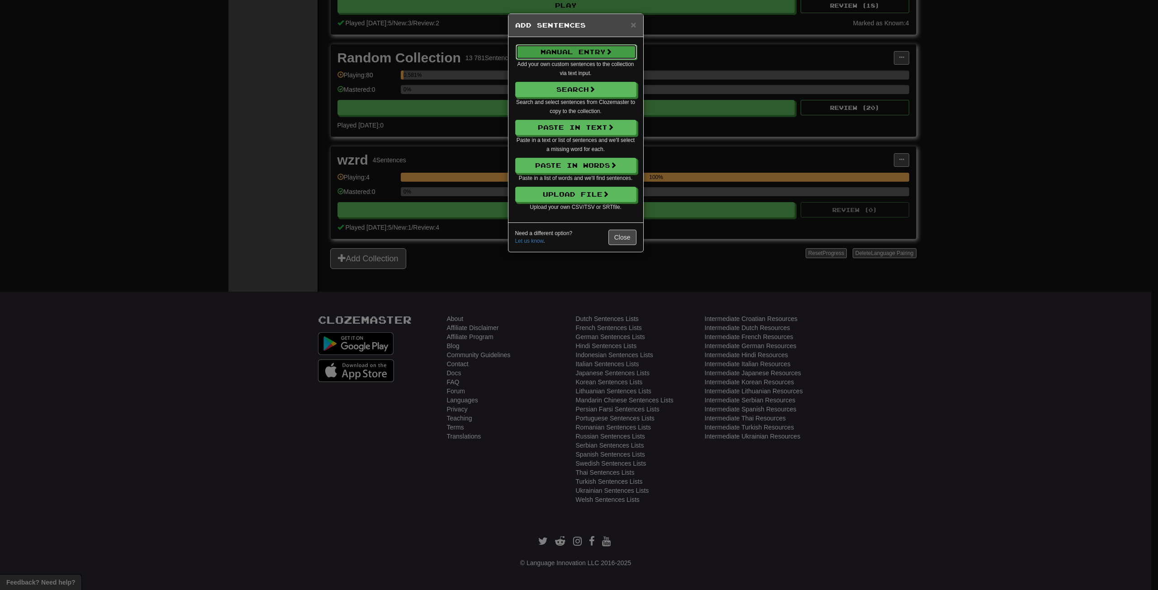
click at [574, 49] on button "Manual Entry" at bounding box center [576, 51] width 121 height 15
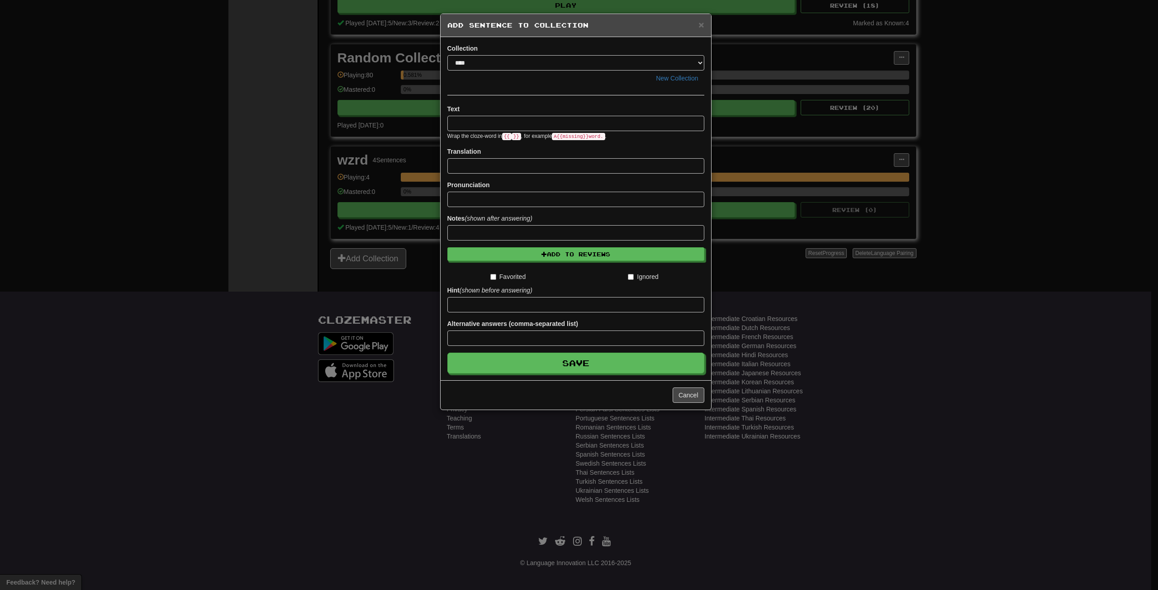
click at [470, 121] on input at bounding box center [575, 123] width 257 height 15
type input "**********"
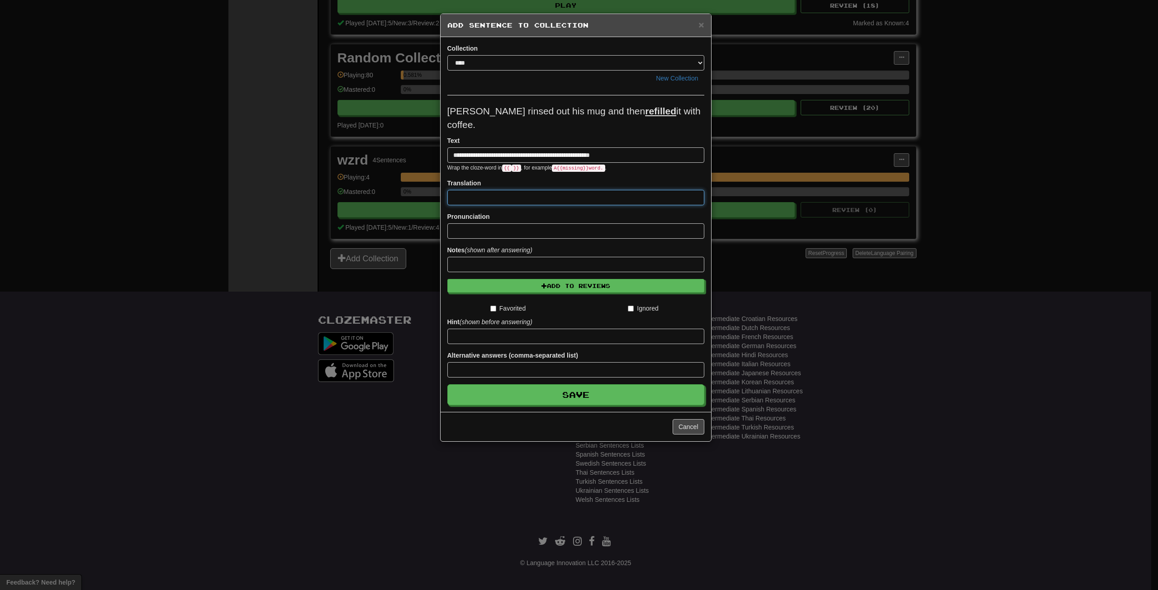
click at [502, 190] on input at bounding box center [575, 197] width 257 height 15
type input "**********"
click at [488, 223] on input at bounding box center [575, 230] width 257 height 15
click at [701, 24] on span "×" at bounding box center [700, 24] width 5 height 10
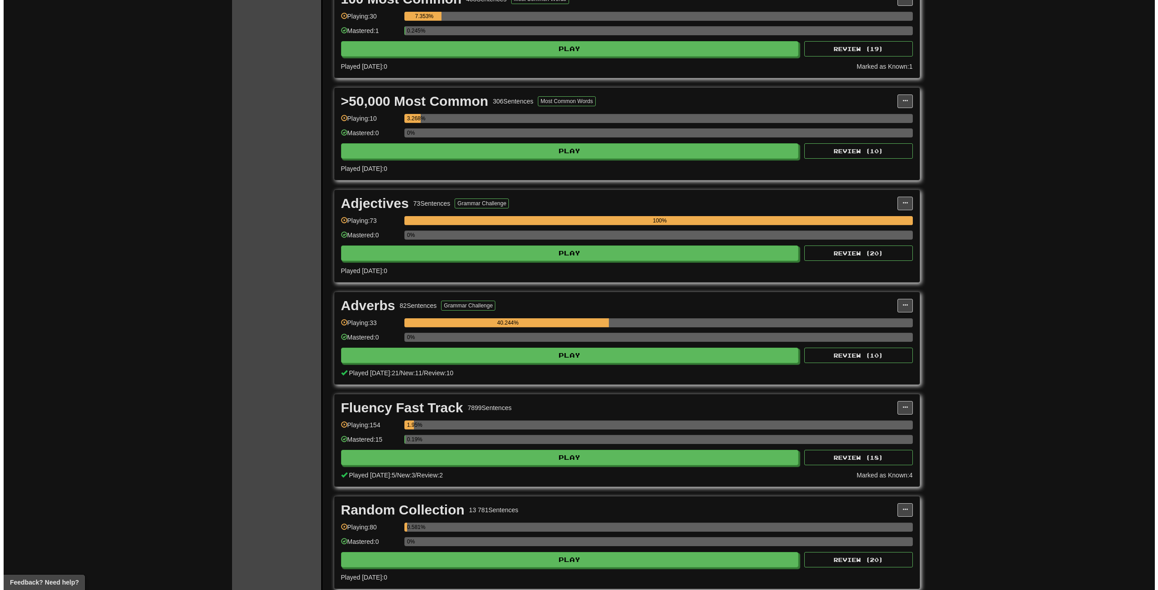
scroll to position [269, 0]
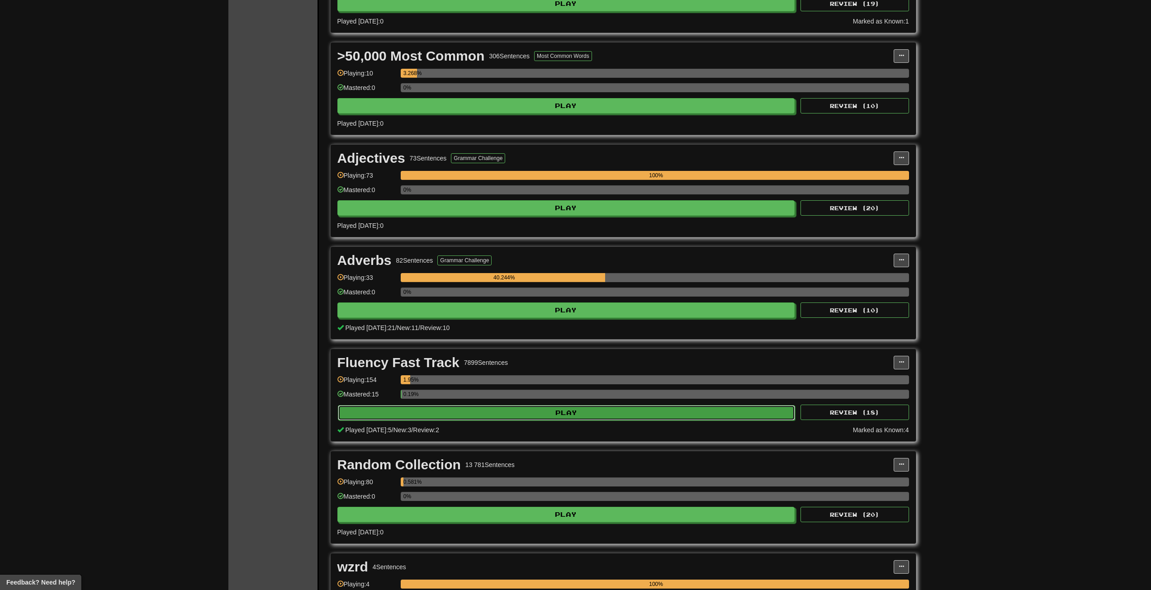
click at [580, 411] on button "Play" at bounding box center [567, 412] width 458 height 15
select select "**"
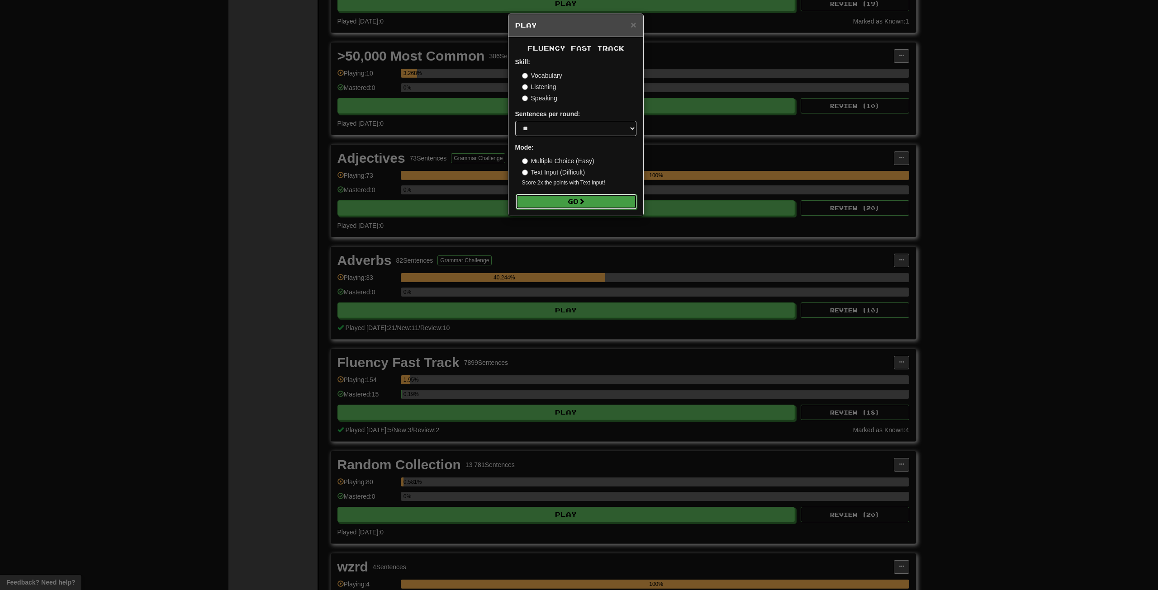
click at [608, 198] on button "Go" at bounding box center [576, 201] width 121 height 15
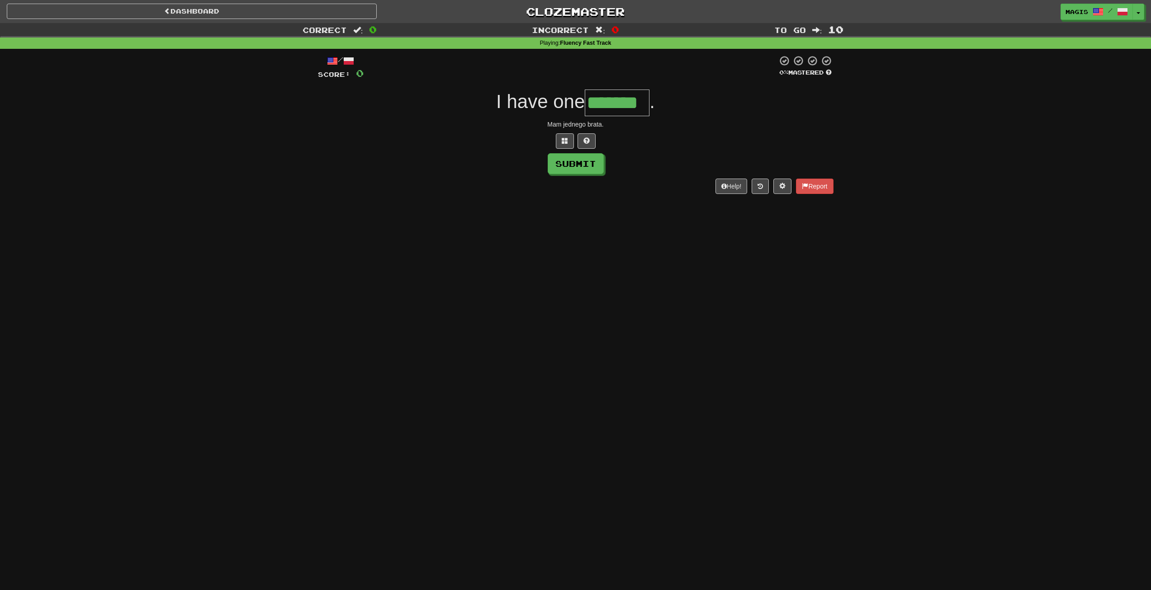
type input "*******"
drag, startPoint x: 814, startPoint y: 120, endPoint x: 671, endPoint y: 225, distance: 177.6
click at [775, 153] on div "Correct : 1 Incorrect : 0 To go : 9 Playing : Fluency Fast Track / Score: 8 25 …" at bounding box center [575, 115] width 1151 height 184
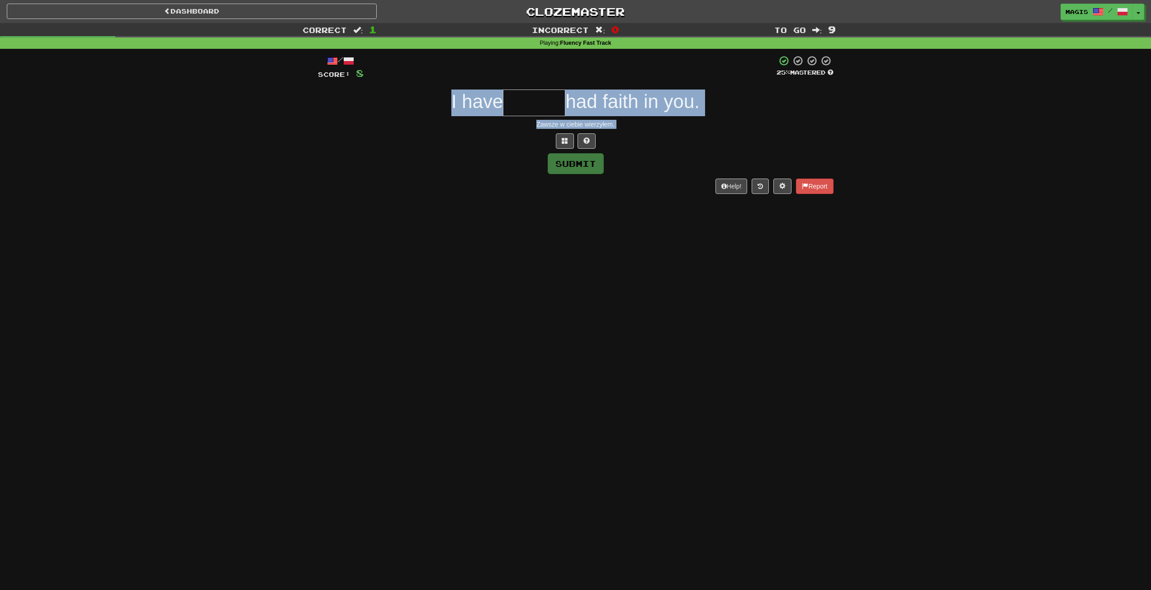
click at [653, 204] on div "/ Score: 8 25 % Mastered I have had faith in you. Zawsze w ciebie wierzyłem. Su…" at bounding box center [576, 127] width 516 height 157
click at [619, 159] on div "Submit" at bounding box center [576, 163] width 516 height 21
click at [84, 10] on link "Dashboard" at bounding box center [192, 11] width 370 height 15
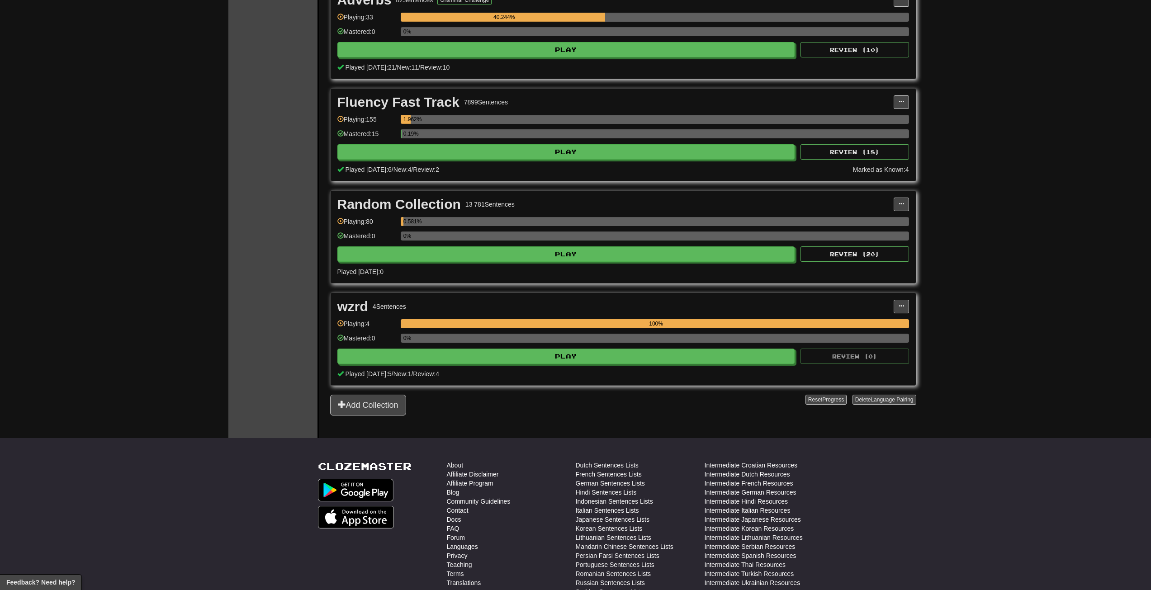
scroll to position [638, 0]
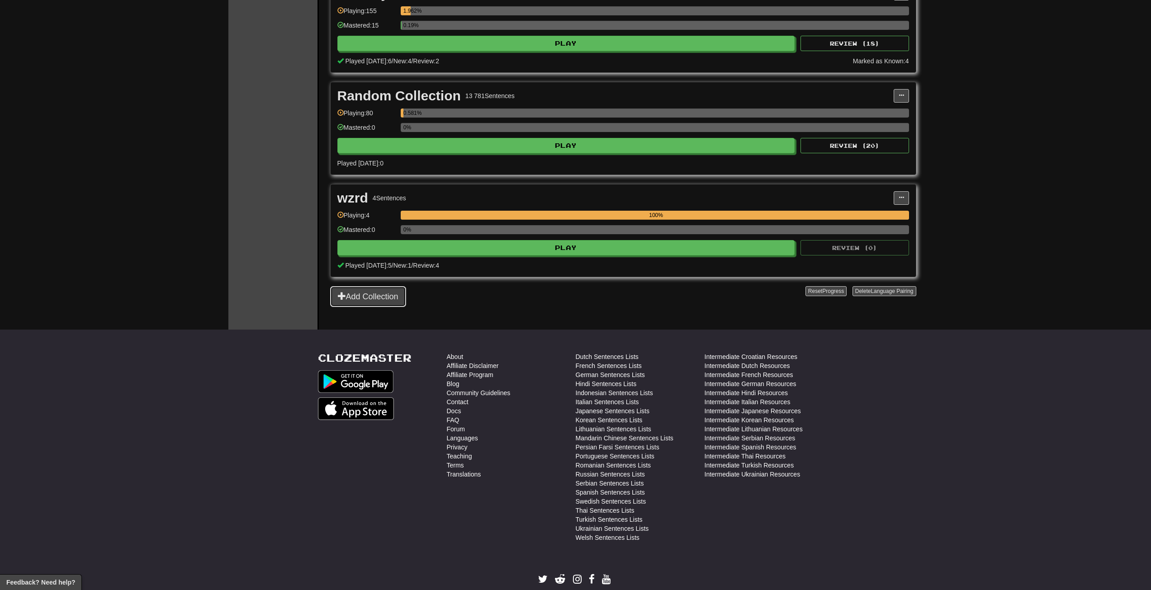
click at [382, 294] on button "Add Collection" at bounding box center [368, 296] width 76 height 21
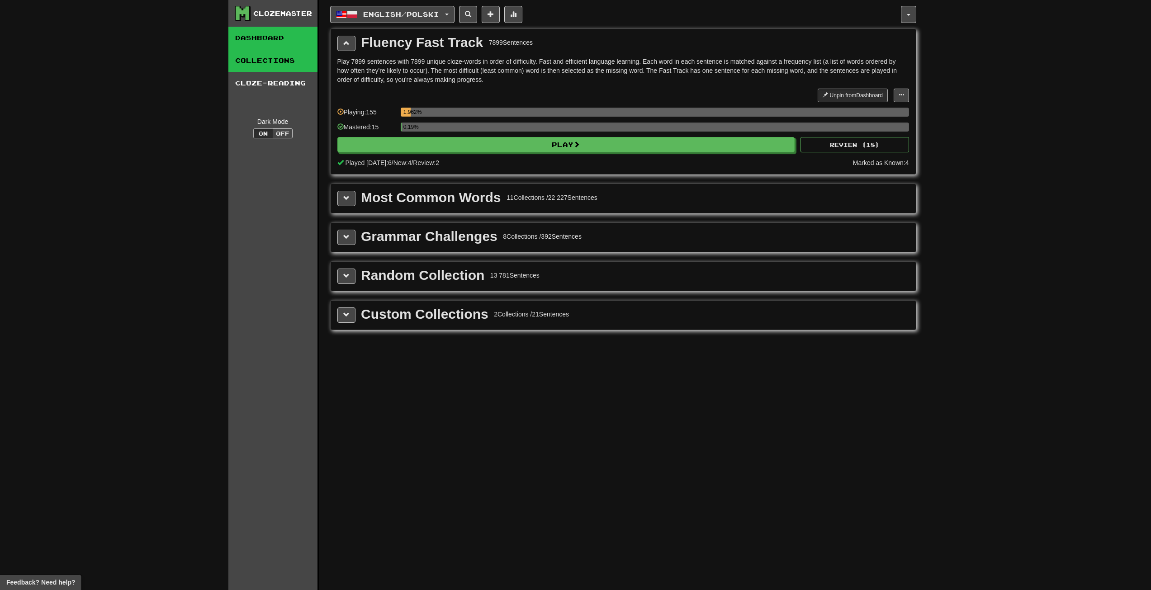
click at [280, 42] on link "Dashboard" at bounding box center [272, 38] width 89 height 23
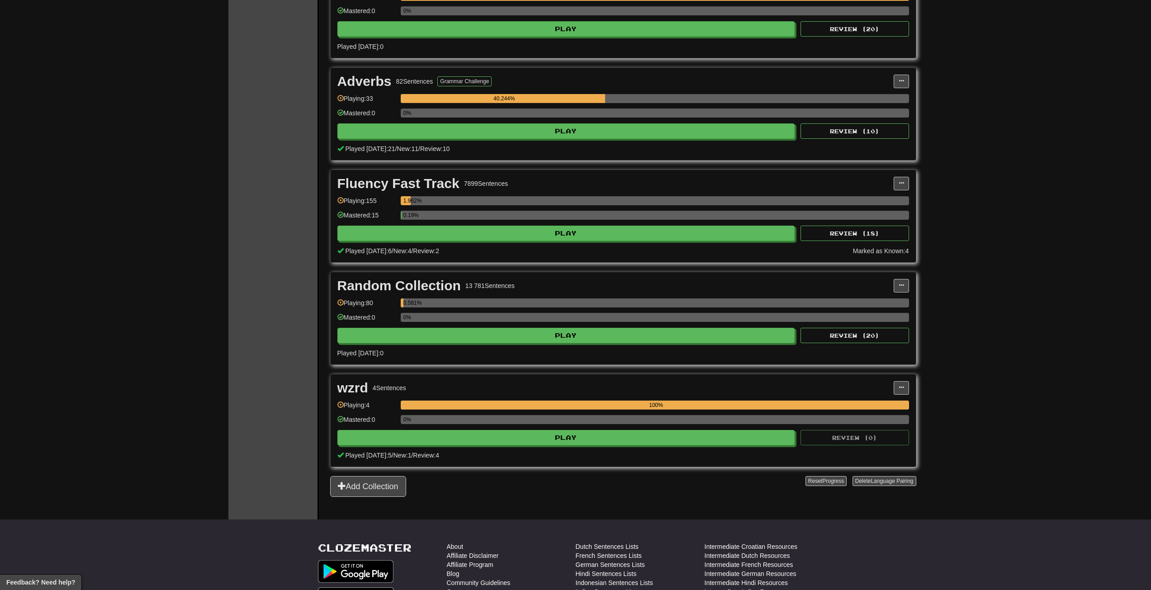
scroll to position [543, 0]
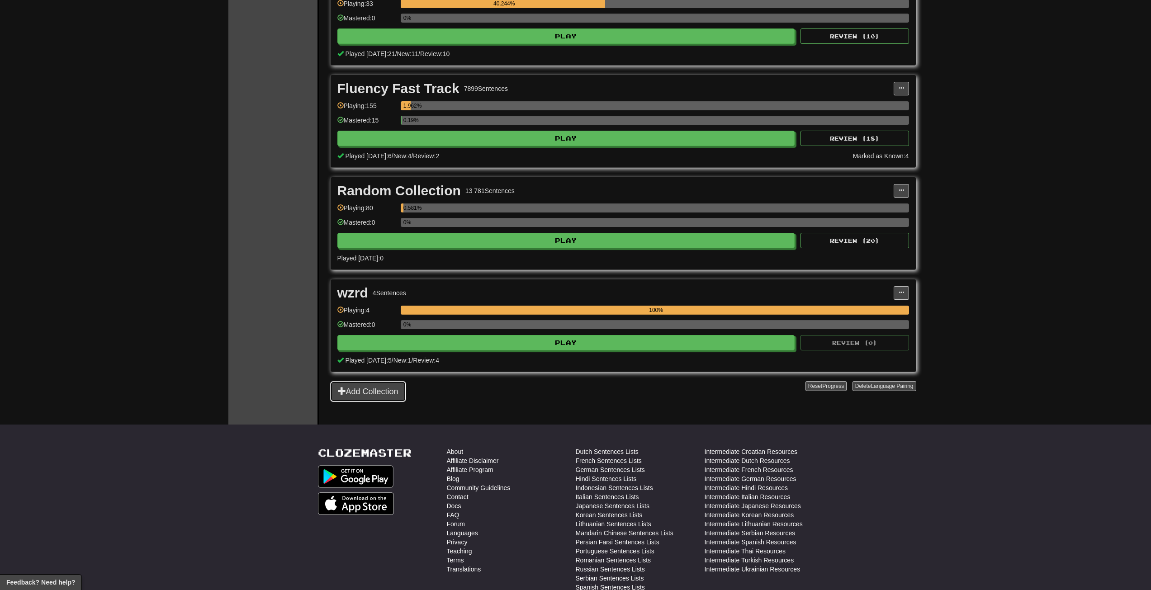
click at [387, 396] on button "Add Collection" at bounding box center [368, 391] width 76 height 21
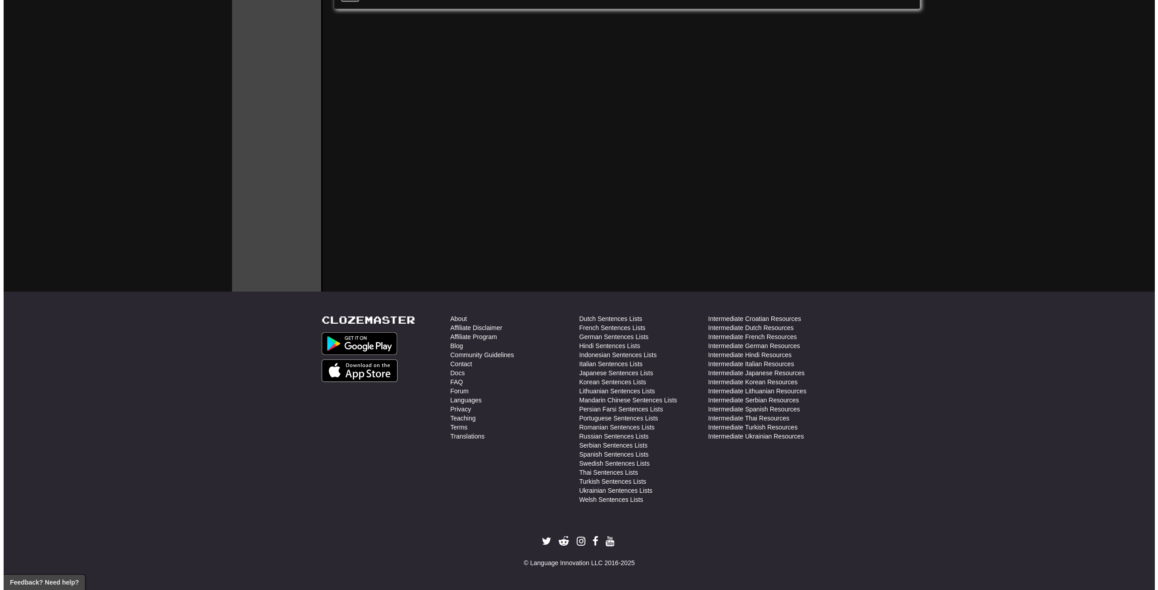
scroll to position [0, 0]
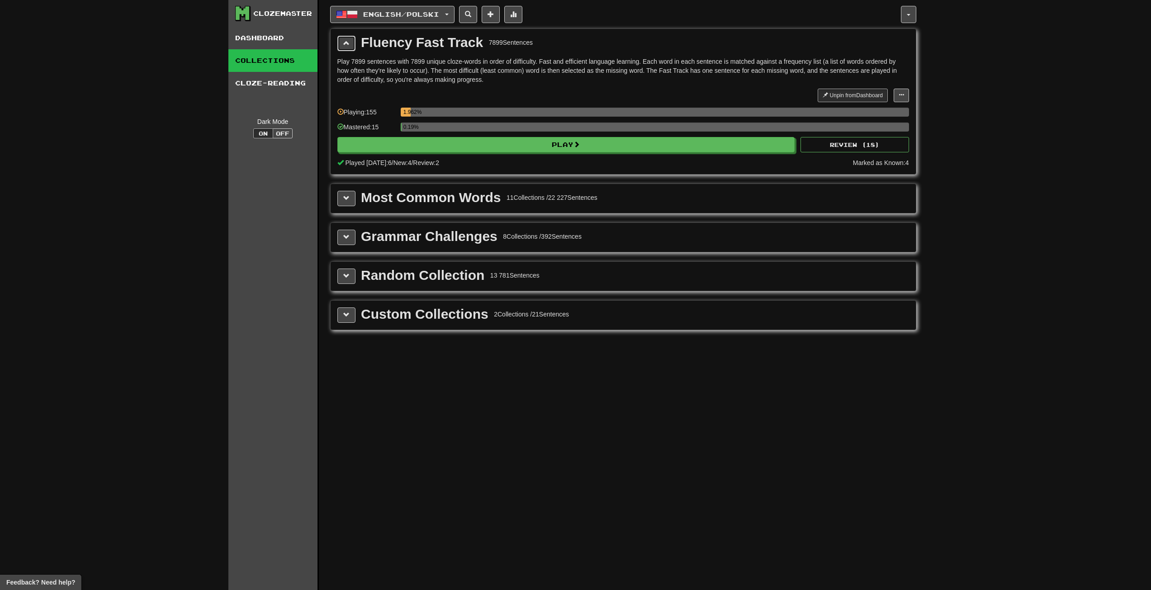
click at [350, 38] on button at bounding box center [346, 43] width 18 height 15
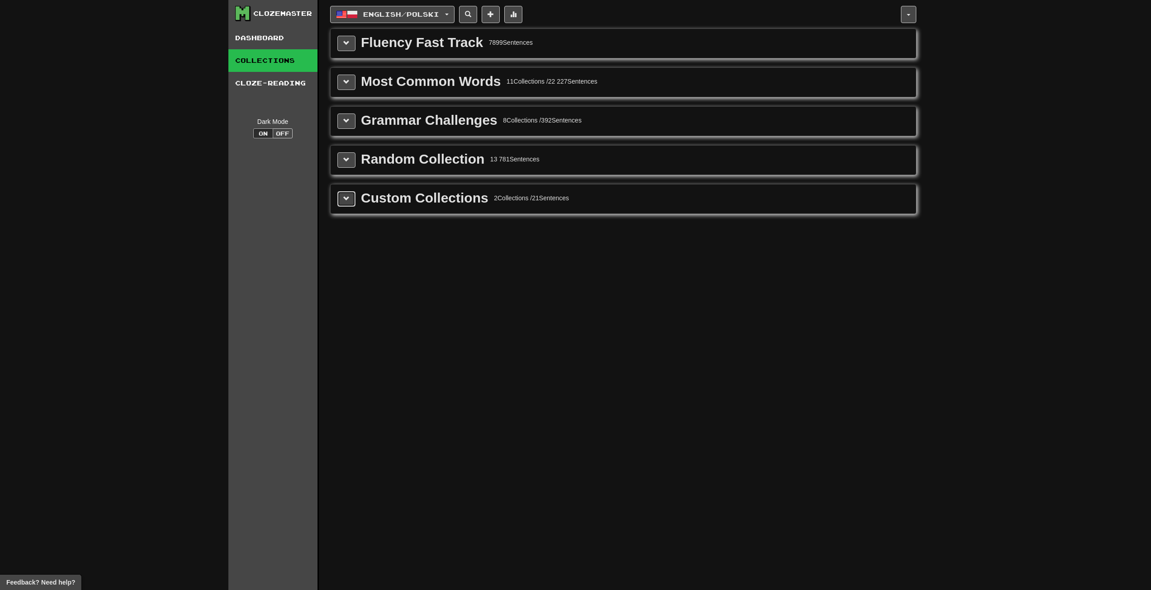
click at [345, 204] on button at bounding box center [346, 198] width 18 height 15
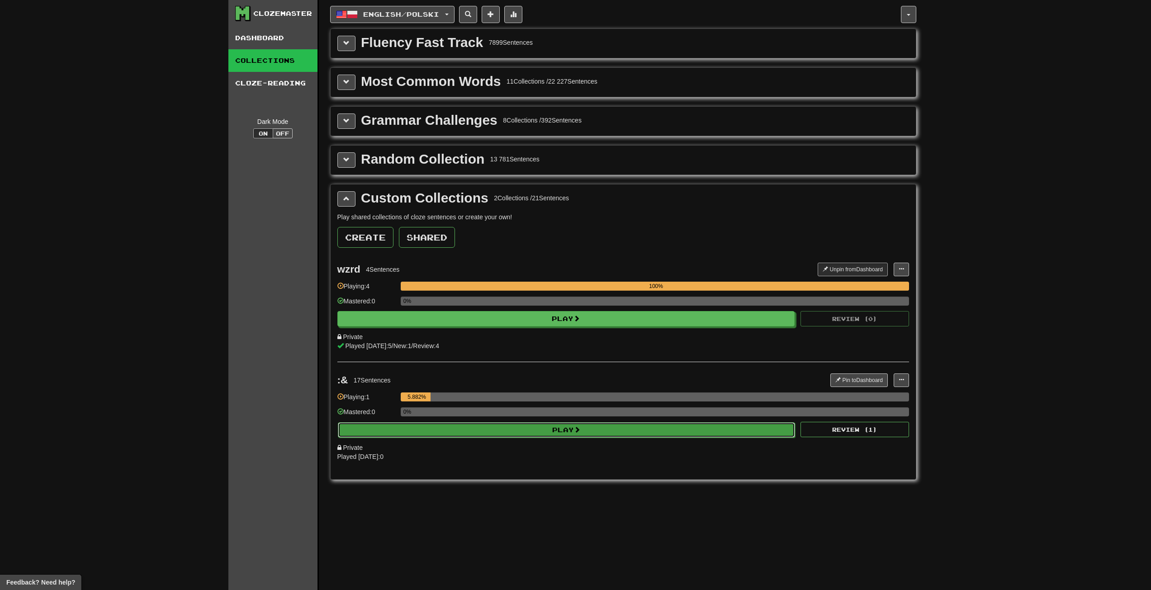
click at [519, 430] on button "Play" at bounding box center [567, 429] width 458 height 15
select select "**"
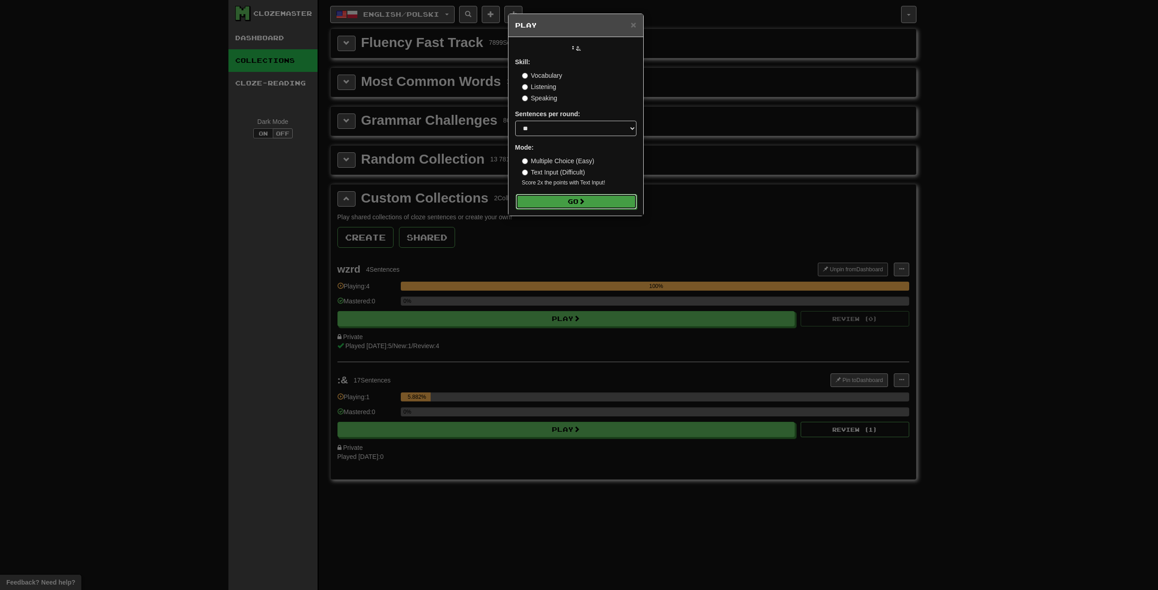
click at [596, 202] on button "Go" at bounding box center [576, 201] width 121 height 15
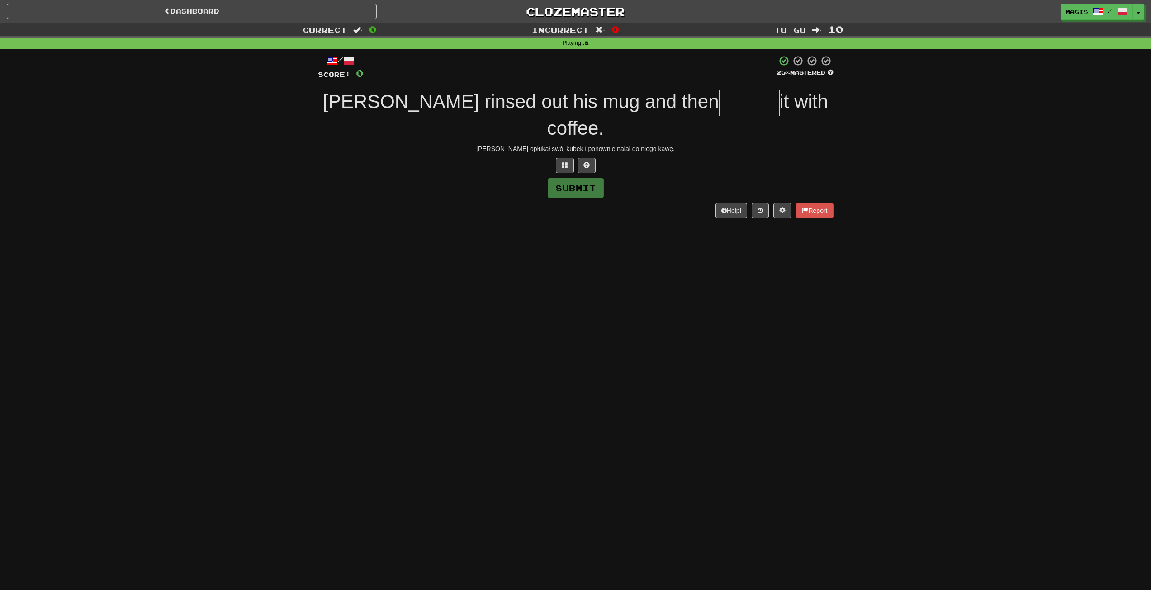
type input "*"
click at [585, 162] on span at bounding box center [586, 165] width 6 height 6
type input "********"
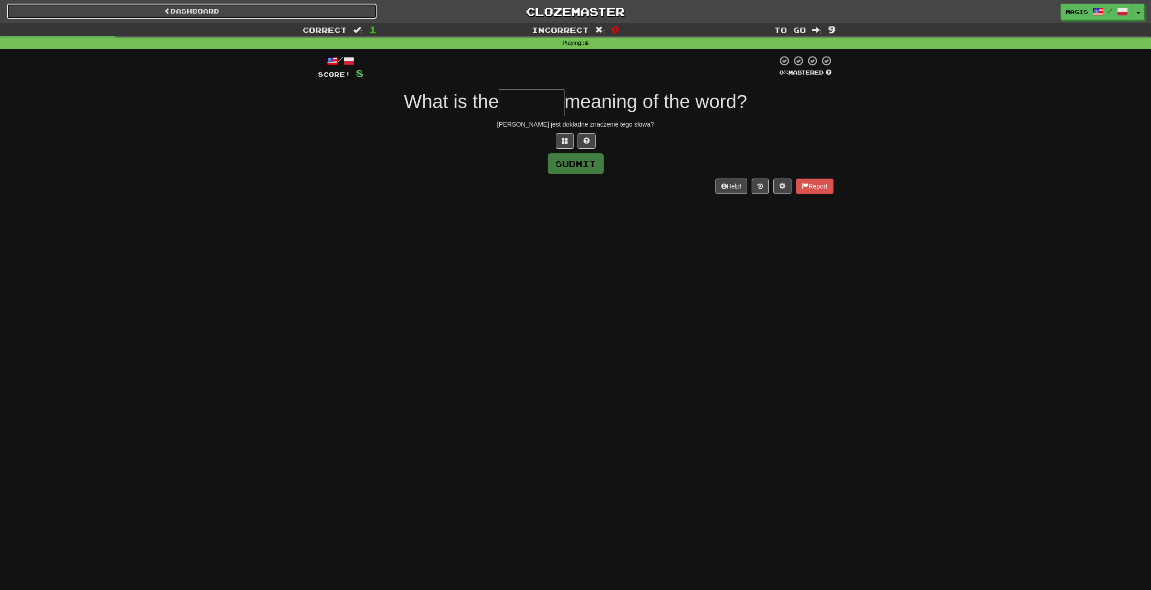
click at [187, 9] on link "Dashboard" at bounding box center [192, 11] width 370 height 15
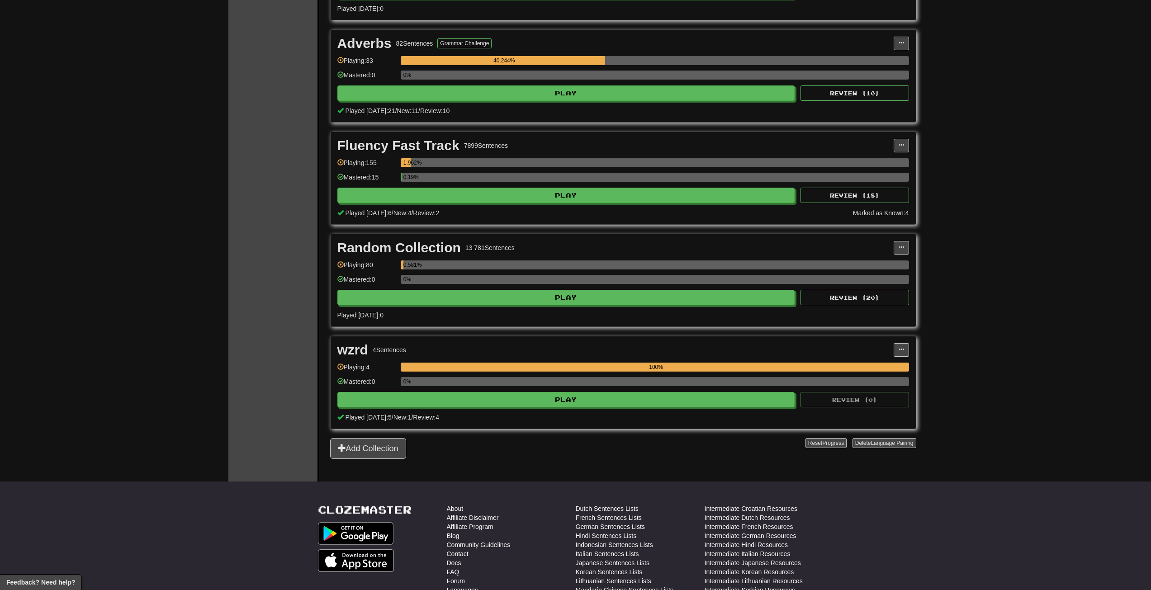
scroll to position [633, 0]
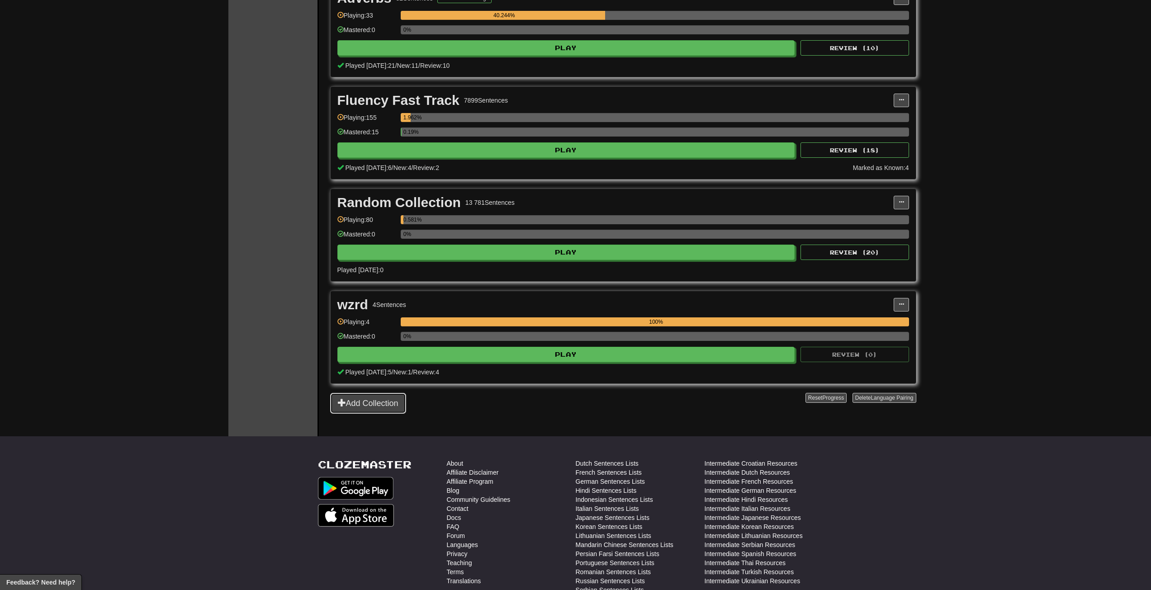
click at [358, 404] on button "Add Collection" at bounding box center [368, 403] width 76 height 21
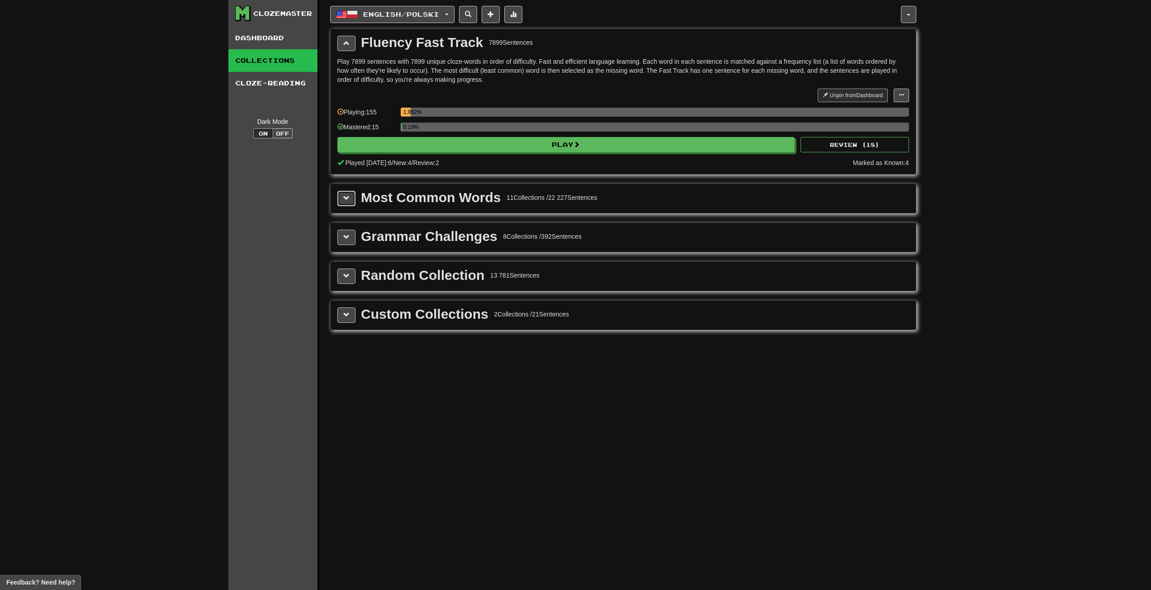
click at [351, 199] on button at bounding box center [346, 198] width 18 height 15
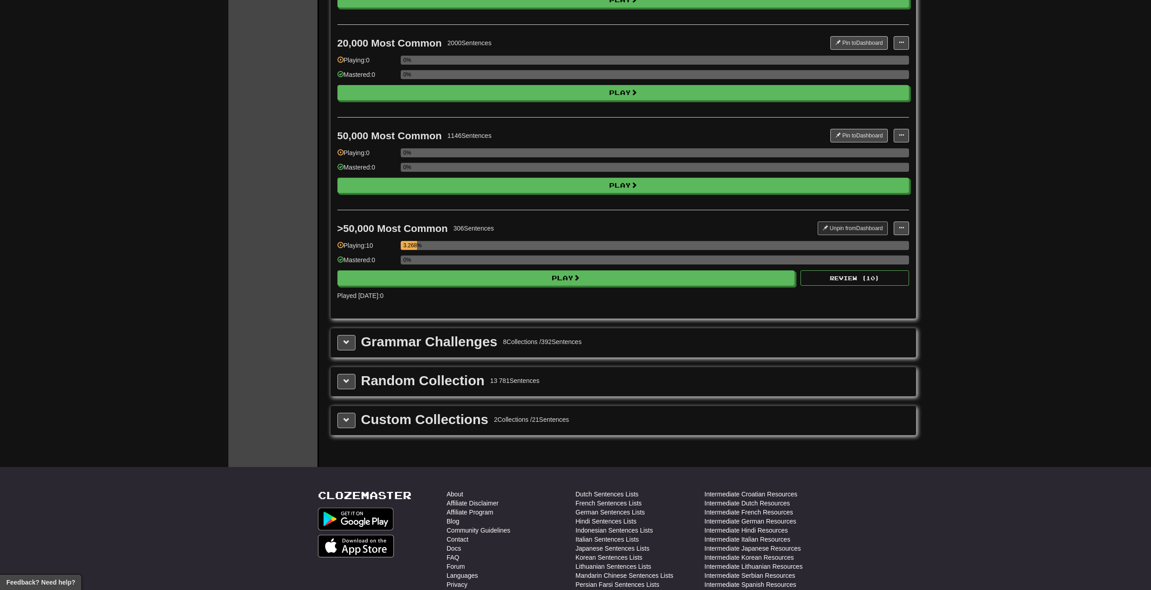
scroll to position [950, 0]
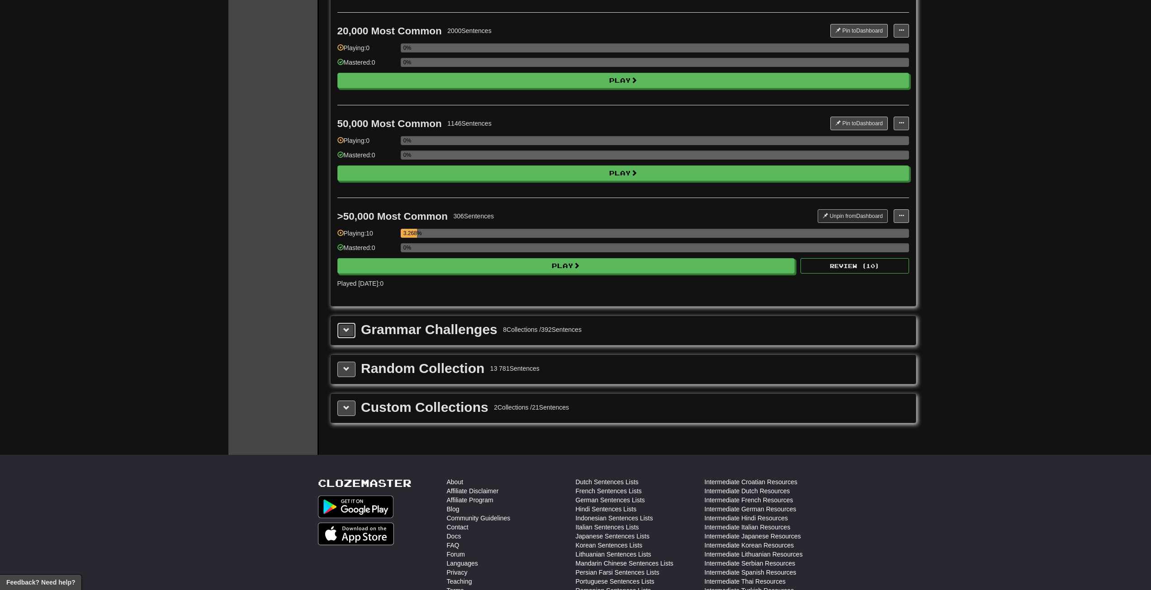
click at [350, 332] on button at bounding box center [346, 330] width 18 height 15
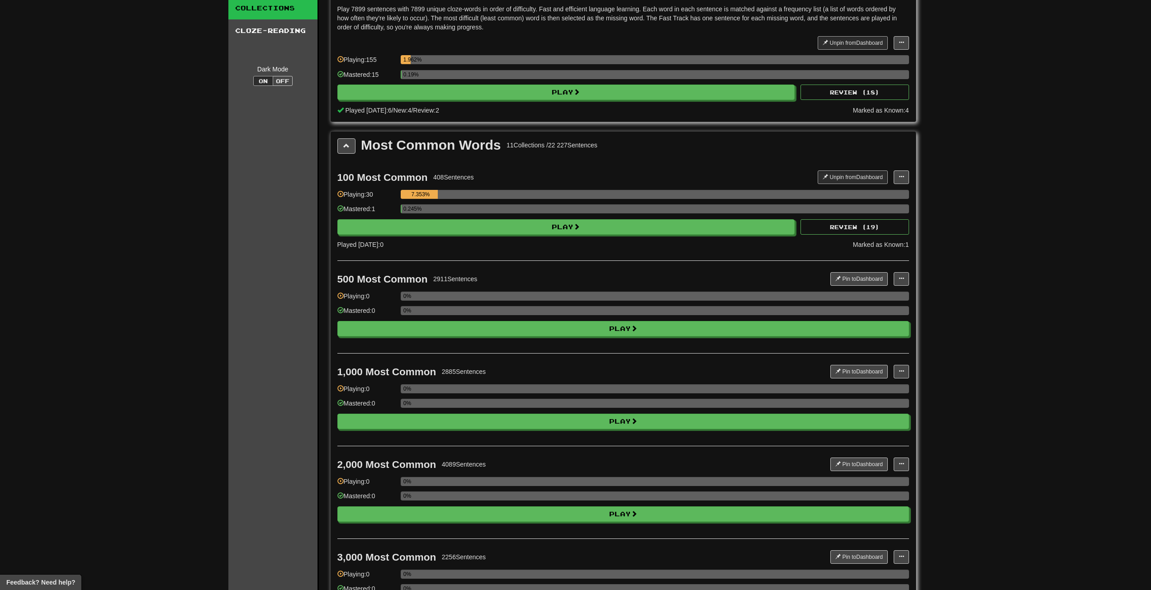
scroll to position [0, 0]
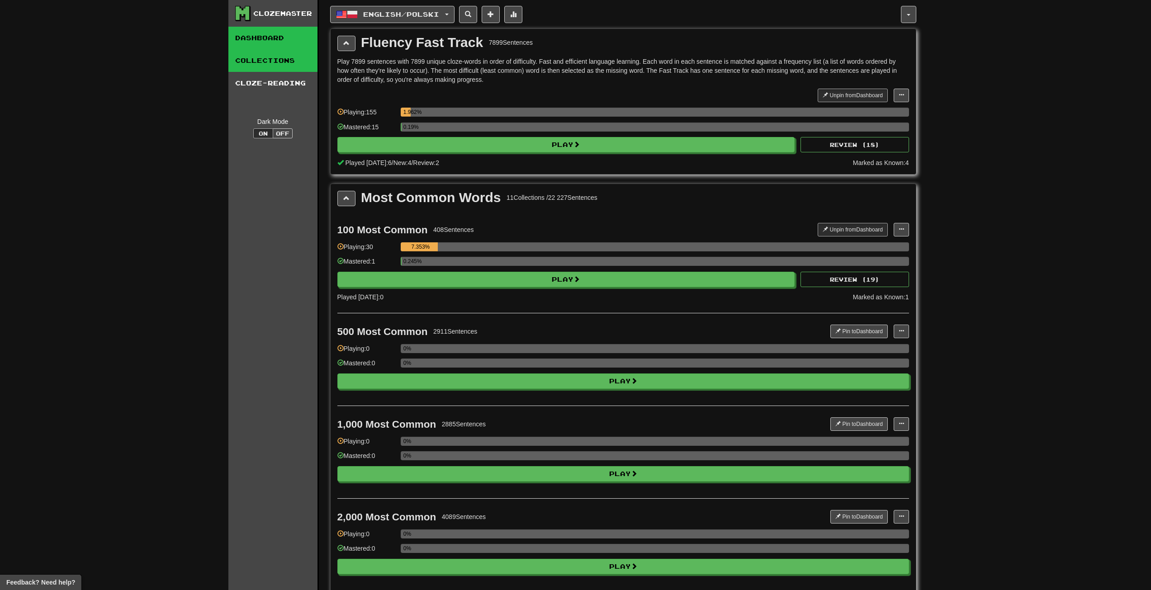
click at [272, 42] on link "Dashboard" at bounding box center [272, 38] width 89 height 23
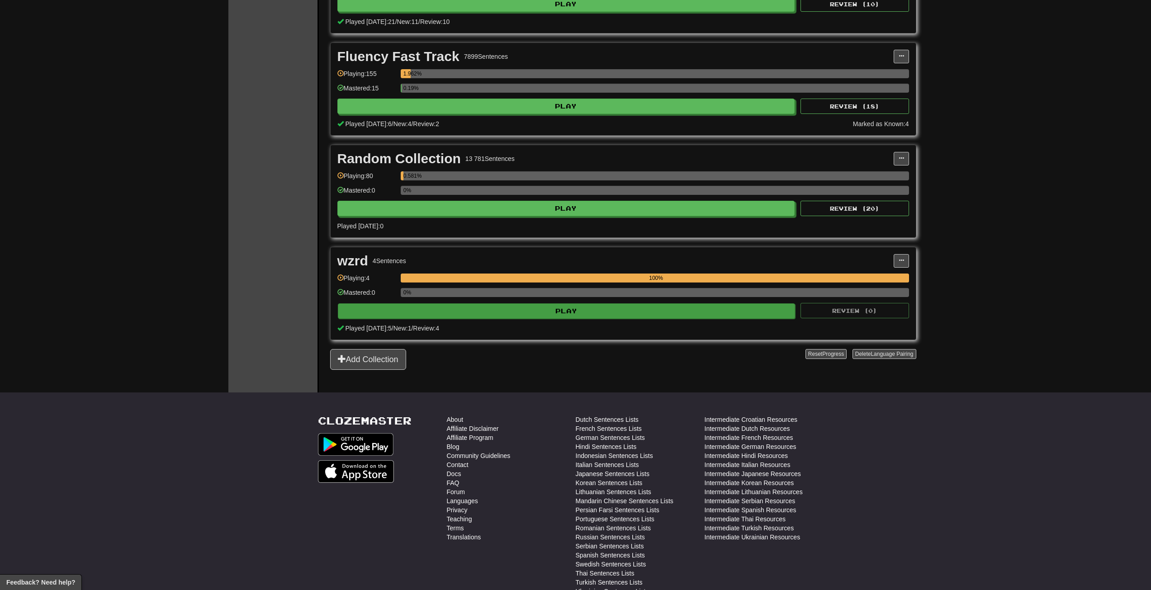
scroll to position [724, 0]
